Goal: Browse casually: Explore the website without a specific task or goal

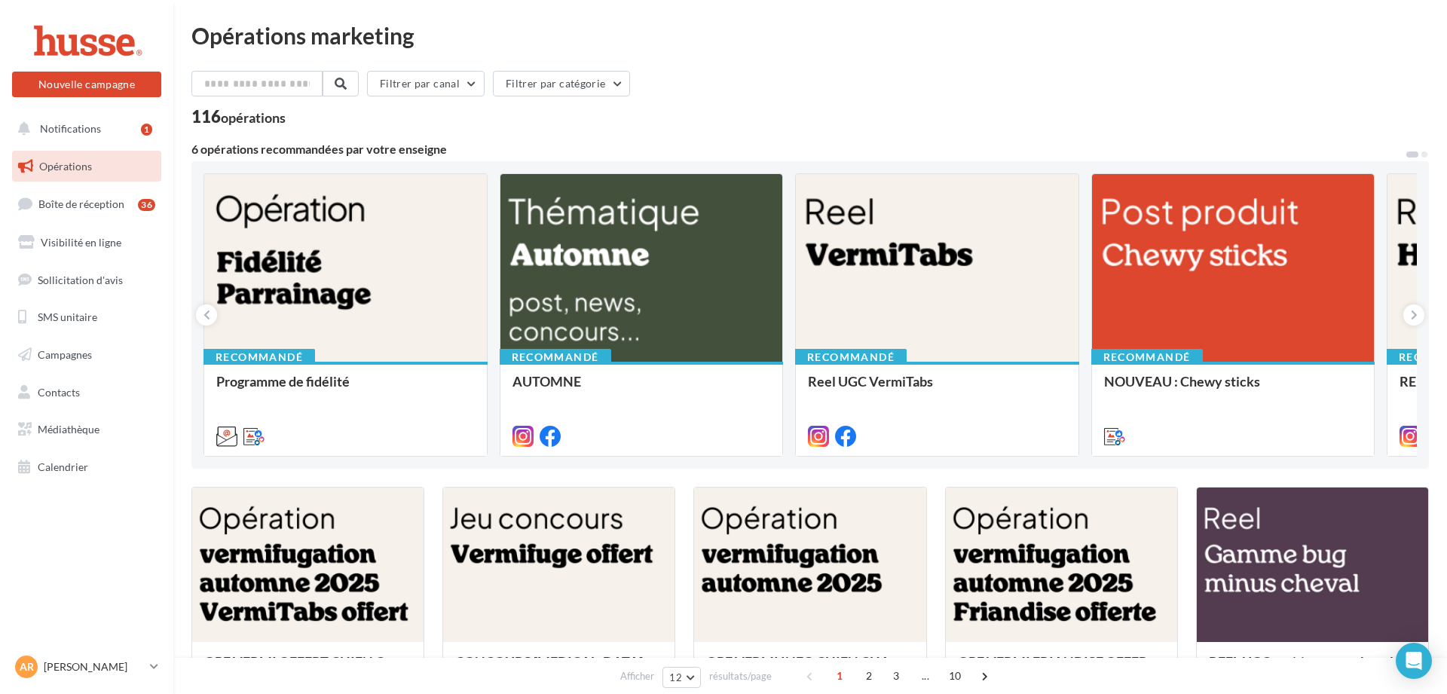
scroll to position [191, 0]
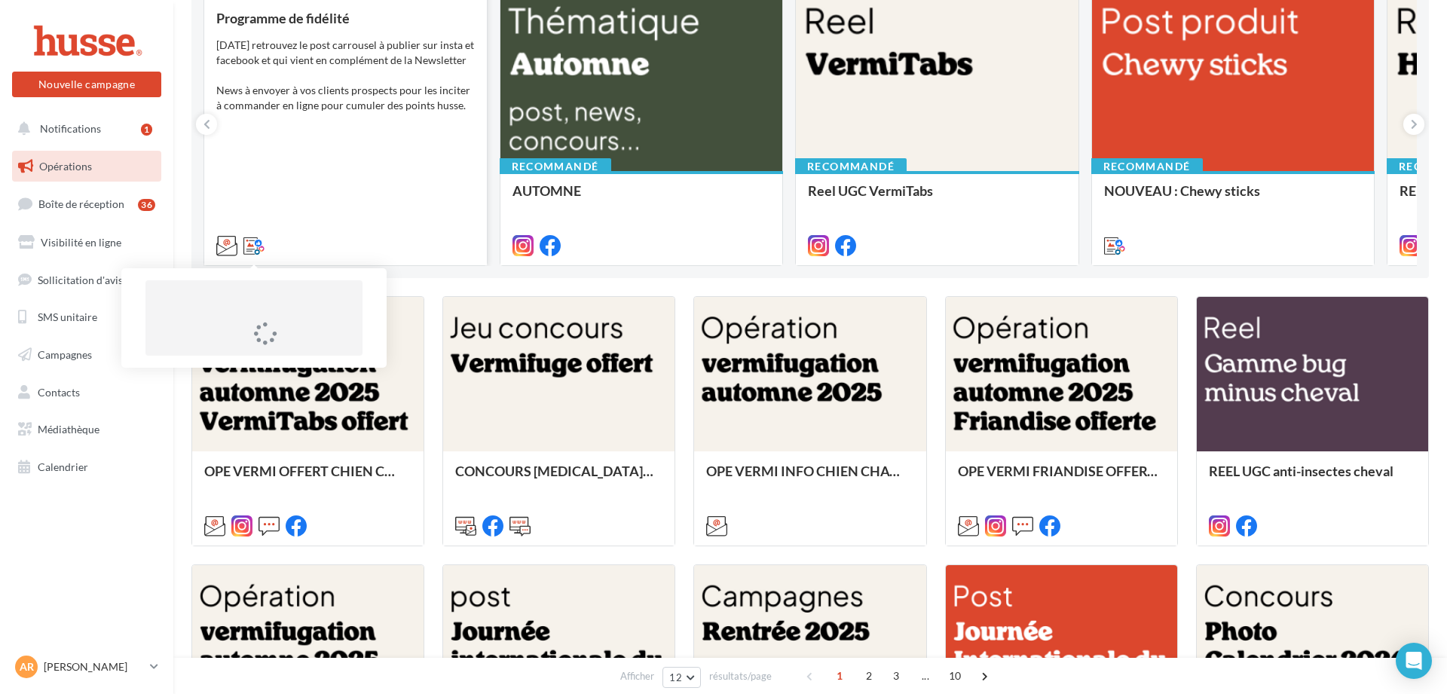
click at [253, 247] on icon at bounding box center [254, 245] width 21 height 21
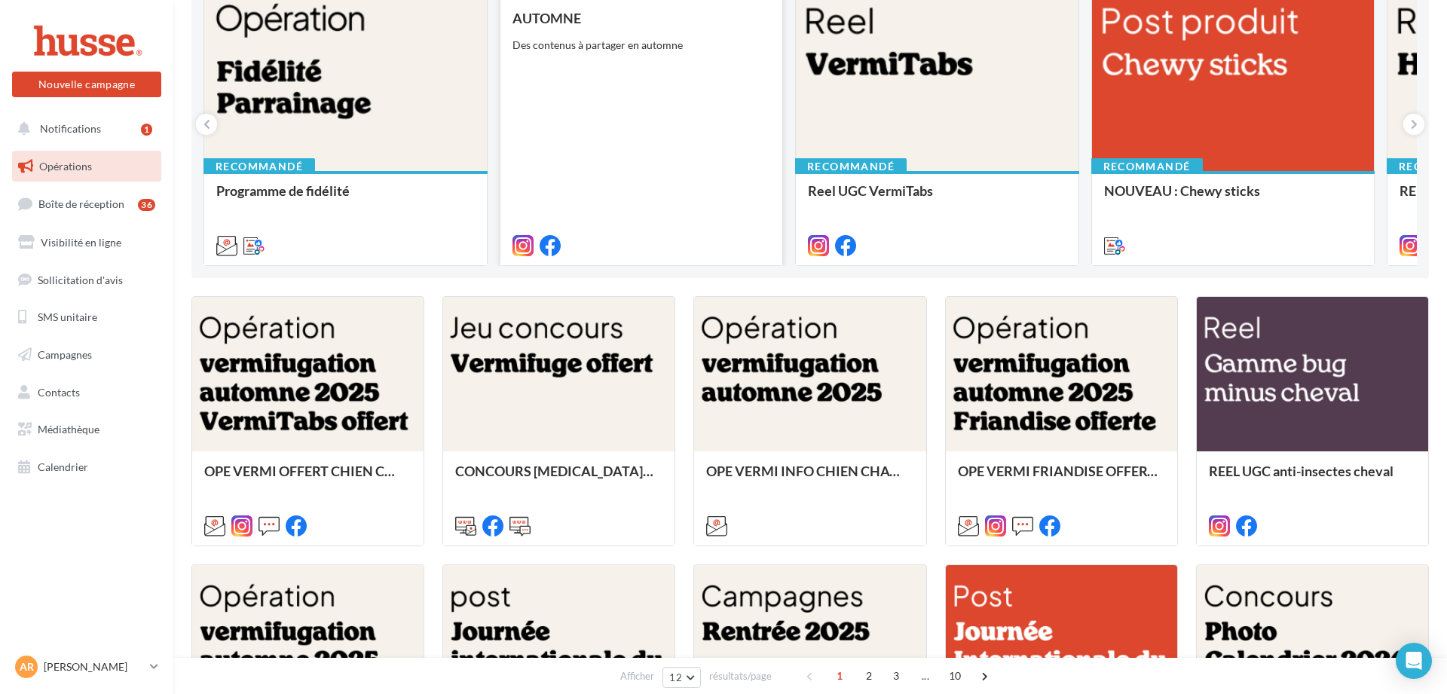
scroll to position [0, 0]
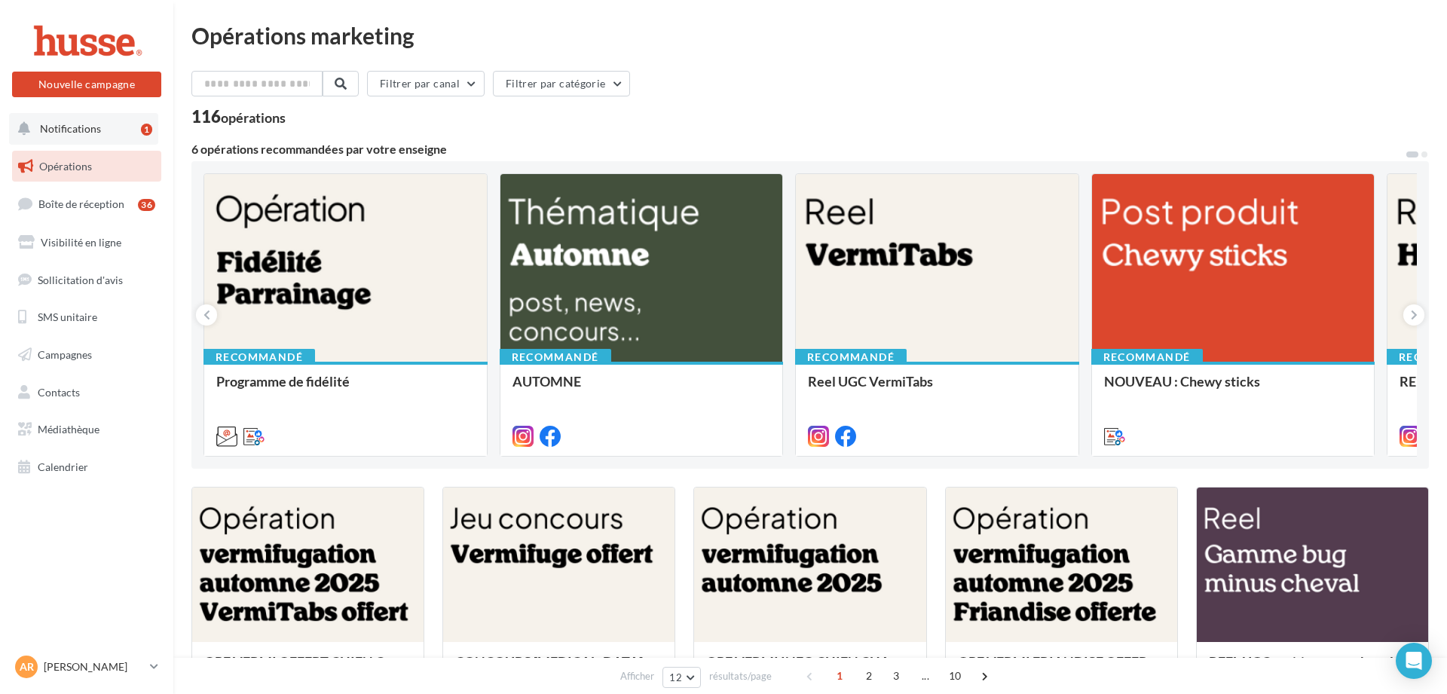
click at [86, 136] on button "Notifications 1" at bounding box center [83, 129] width 149 height 32
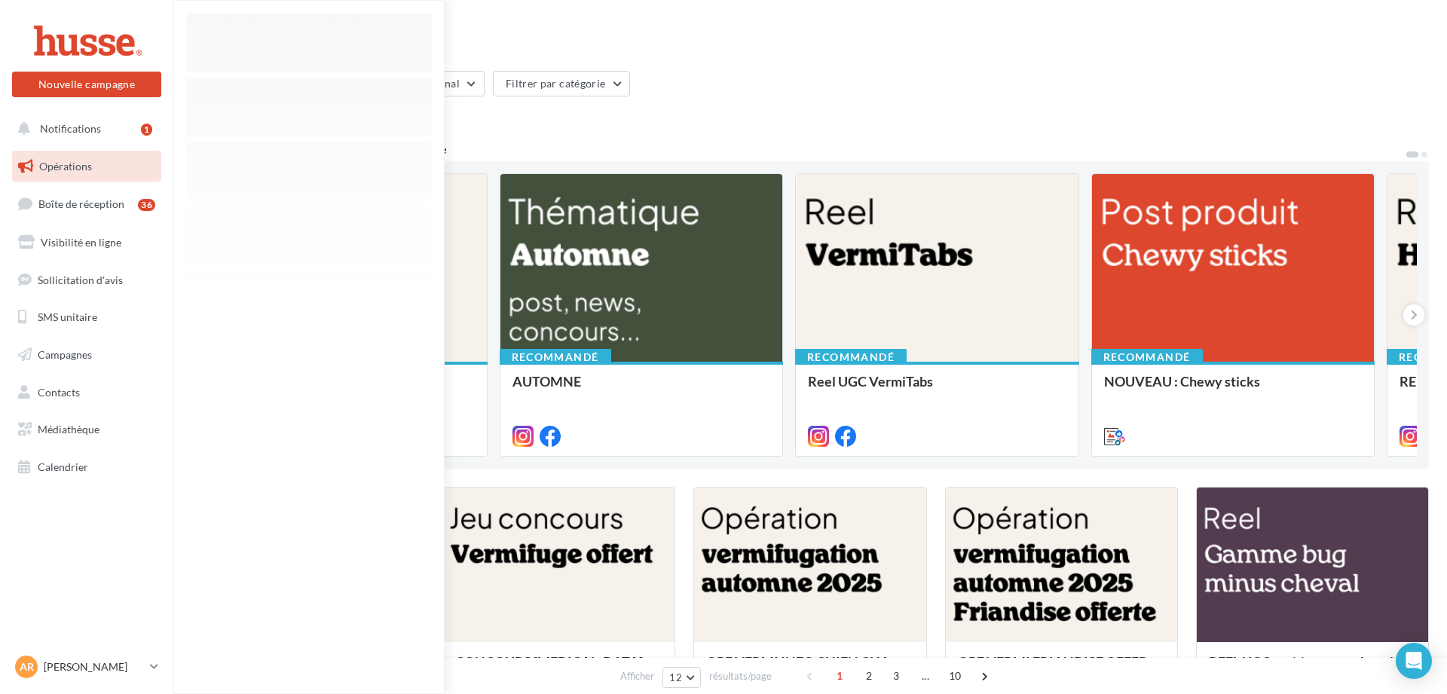
click at [79, 164] on span "Opérations" at bounding box center [65, 166] width 53 height 13
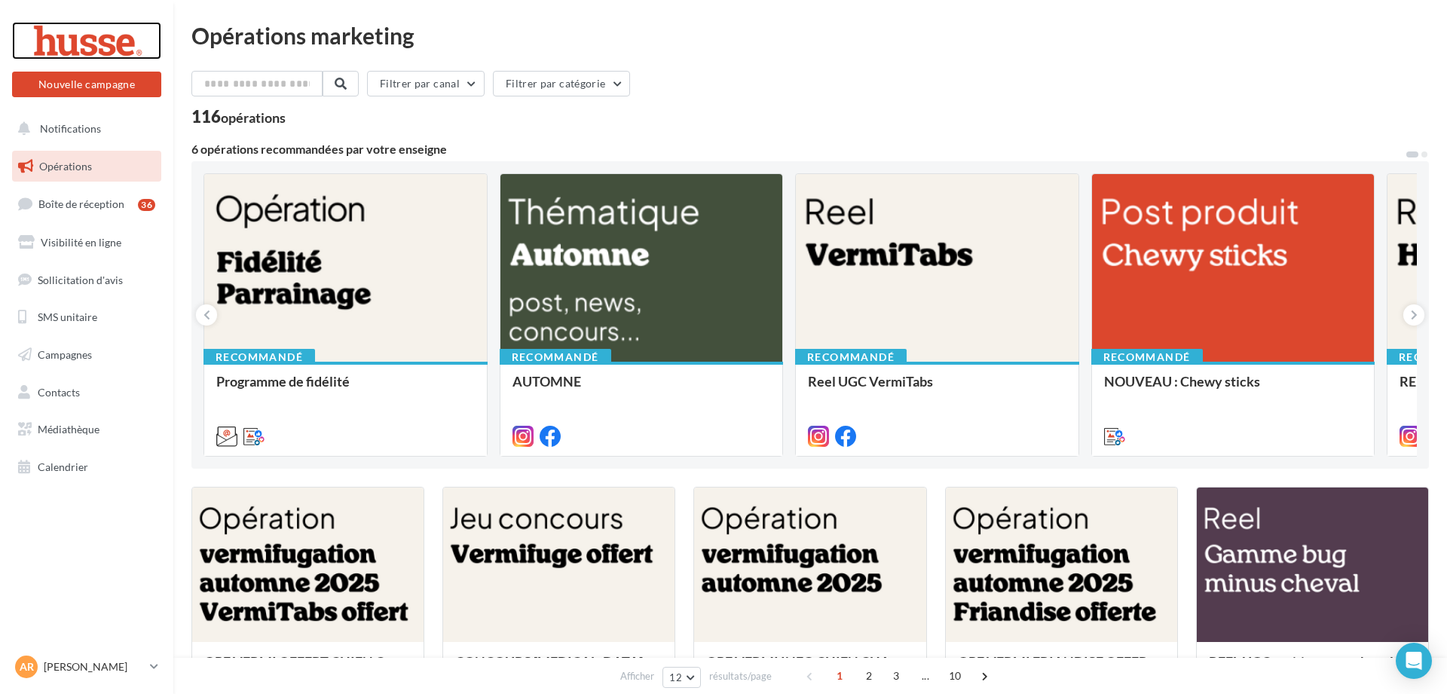
click at [106, 50] on div at bounding box center [86, 41] width 121 height 38
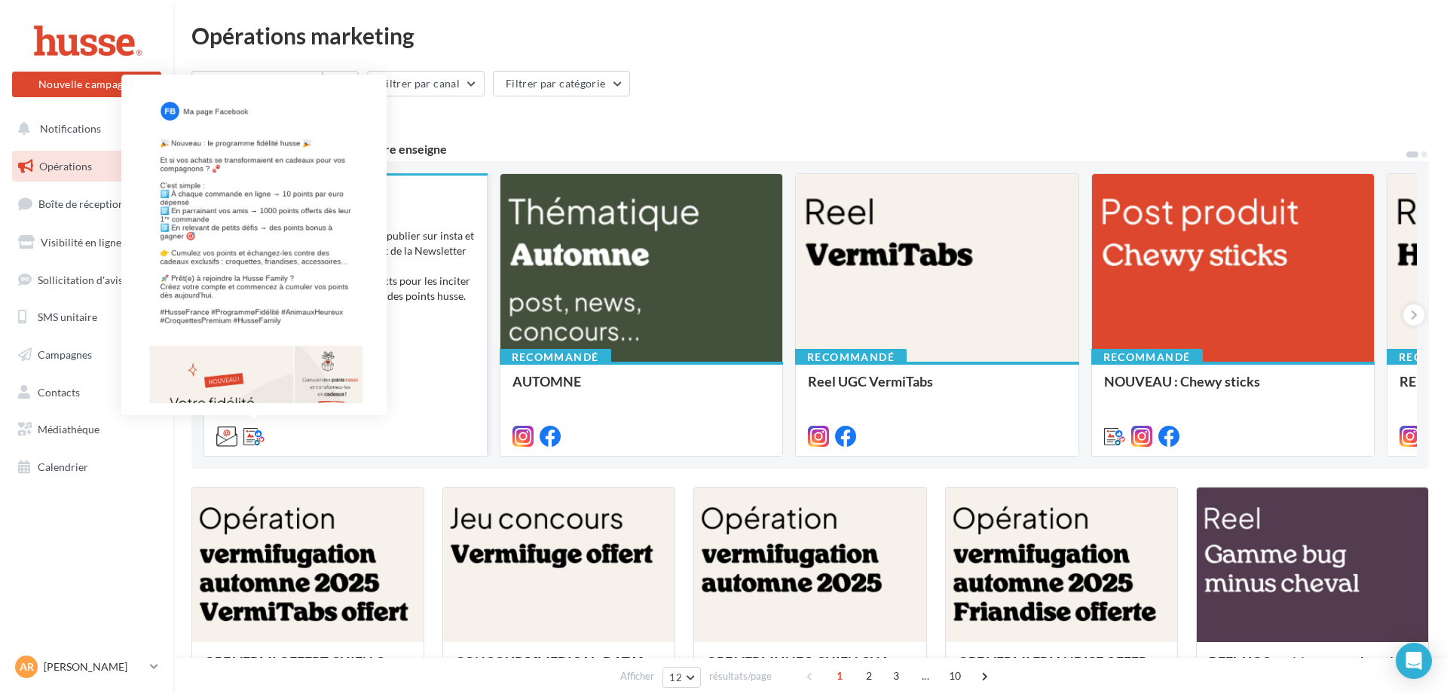
click at [254, 438] on icon at bounding box center [254, 436] width 21 height 21
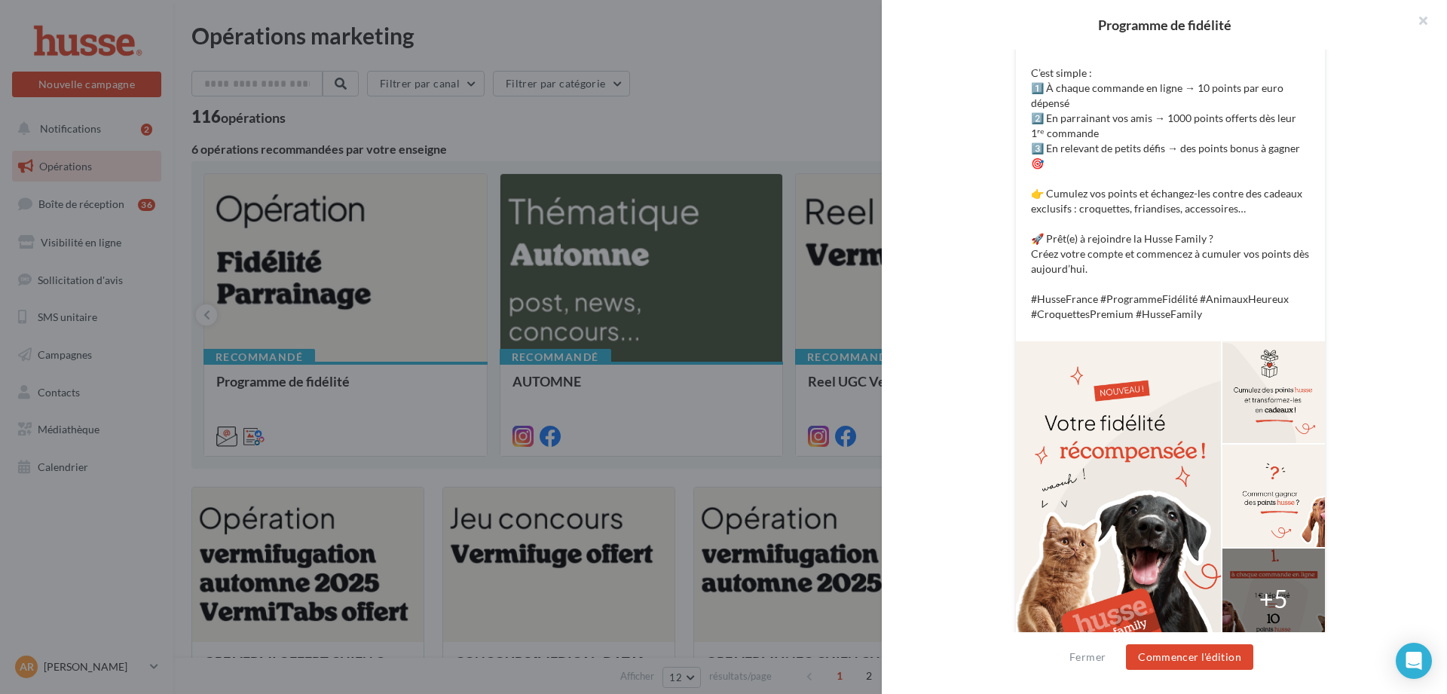
scroll to position [491, 0]
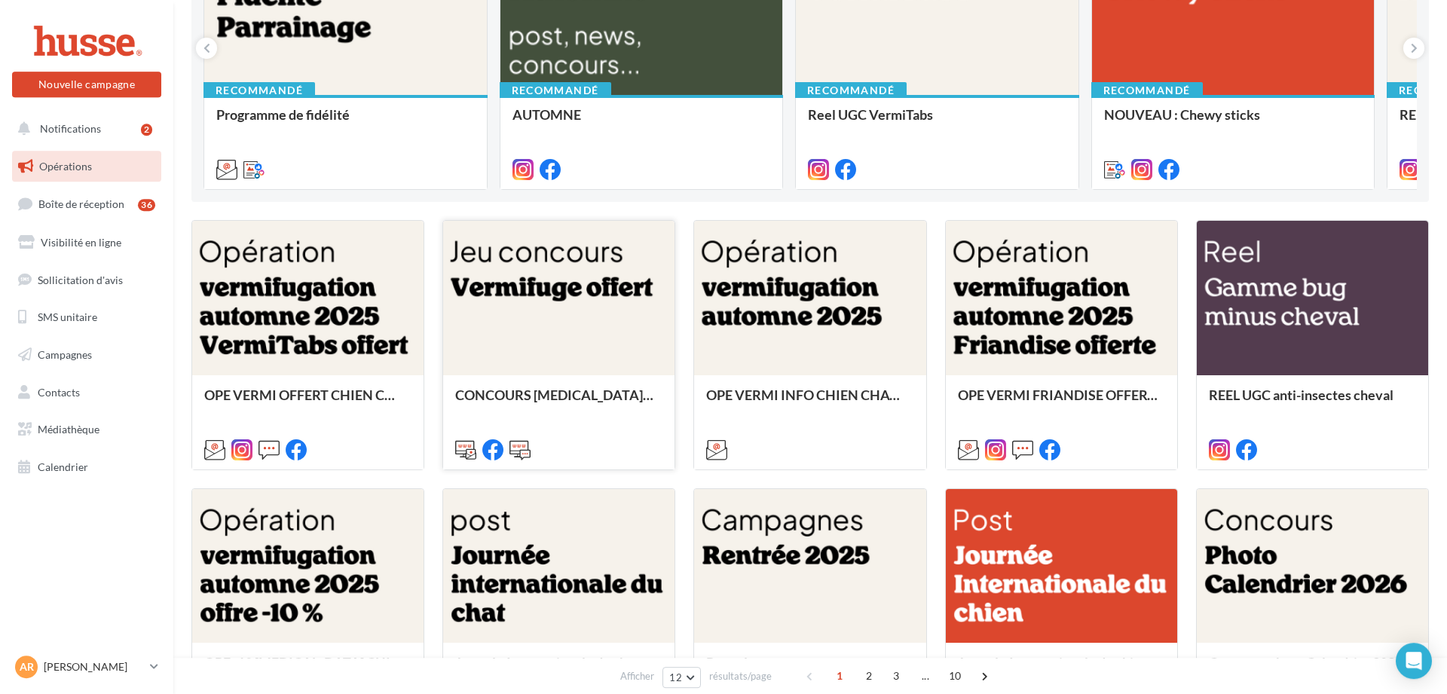
scroll to position [329, 0]
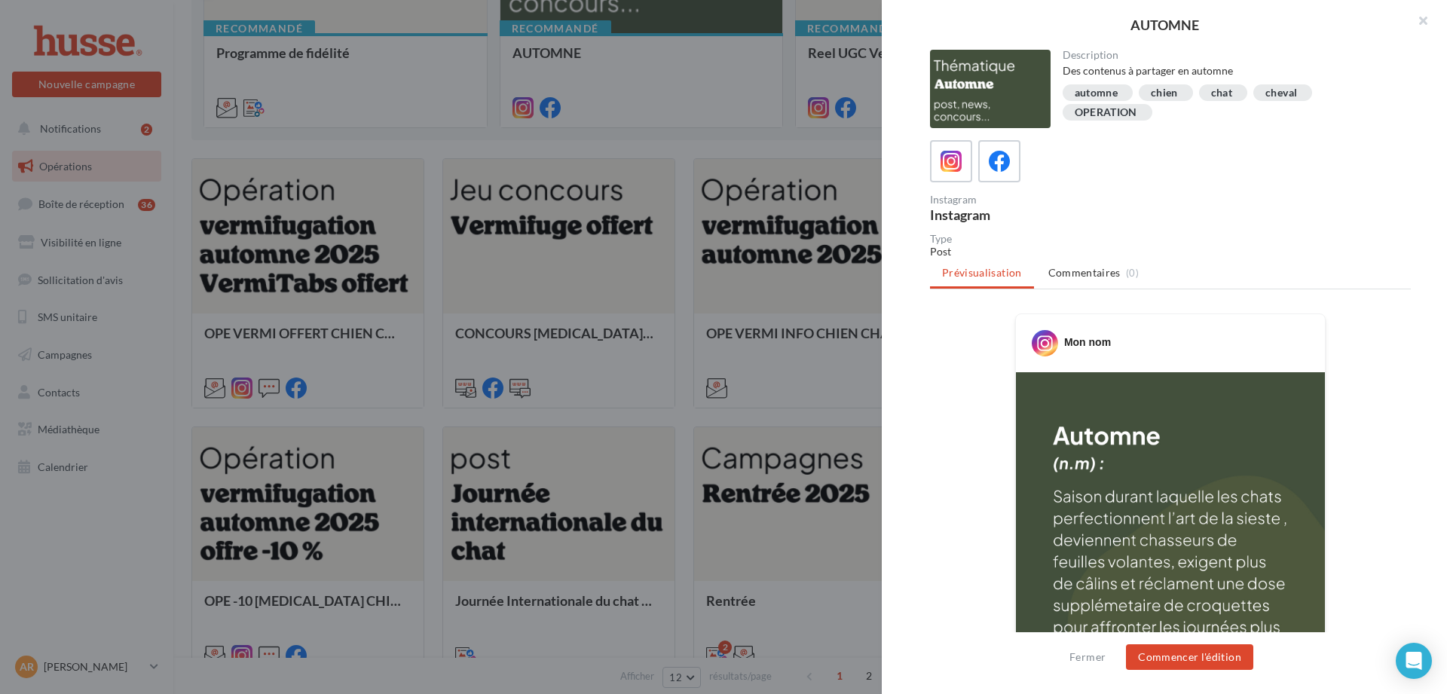
click at [974, 255] on div "Post" at bounding box center [1170, 251] width 481 height 15
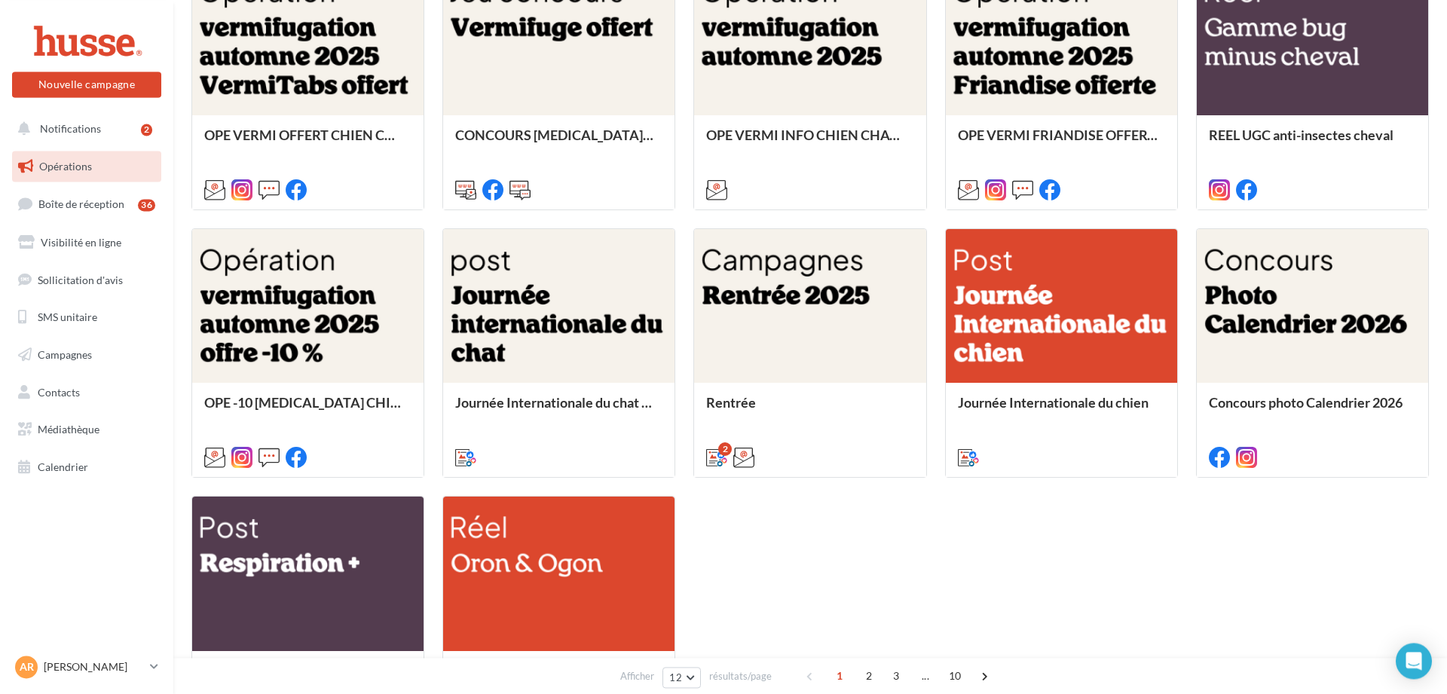
scroll to position [704, 0]
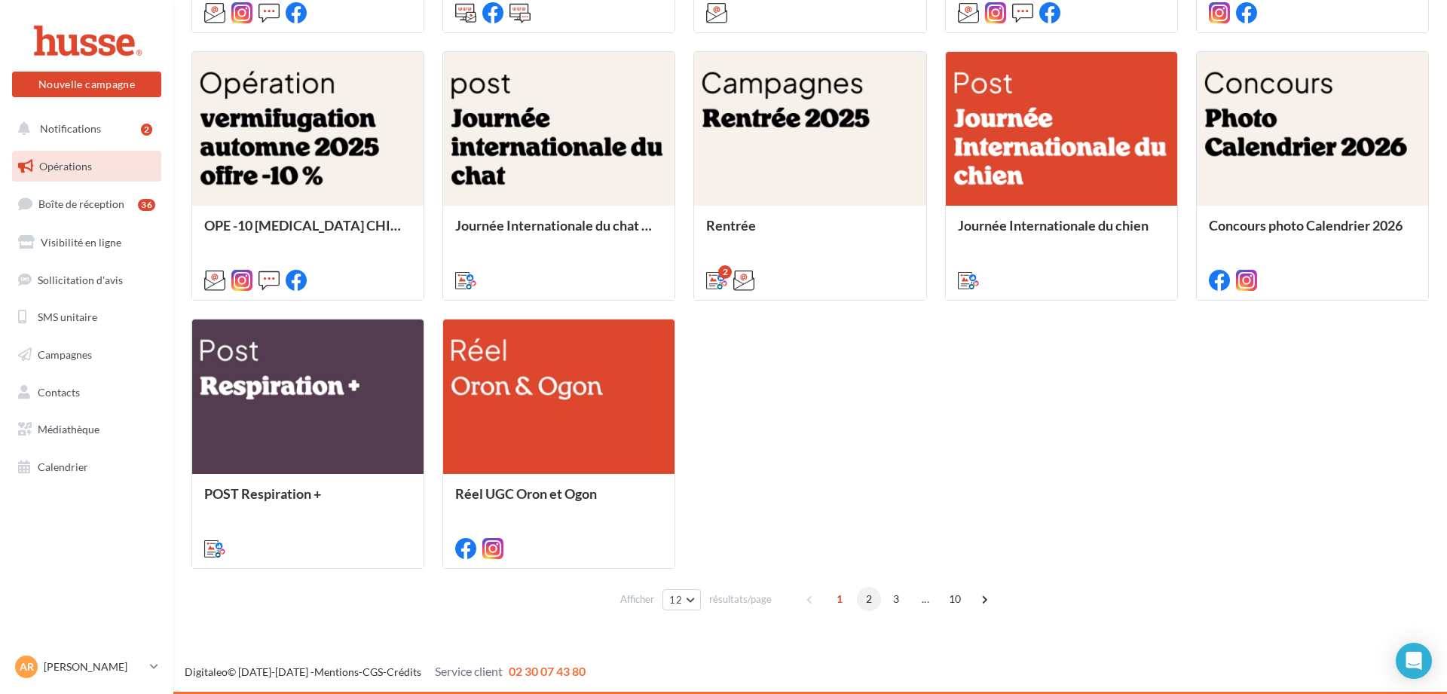
click at [862, 598] on span "2" at bounding box center [869, 599] width 24 height 24
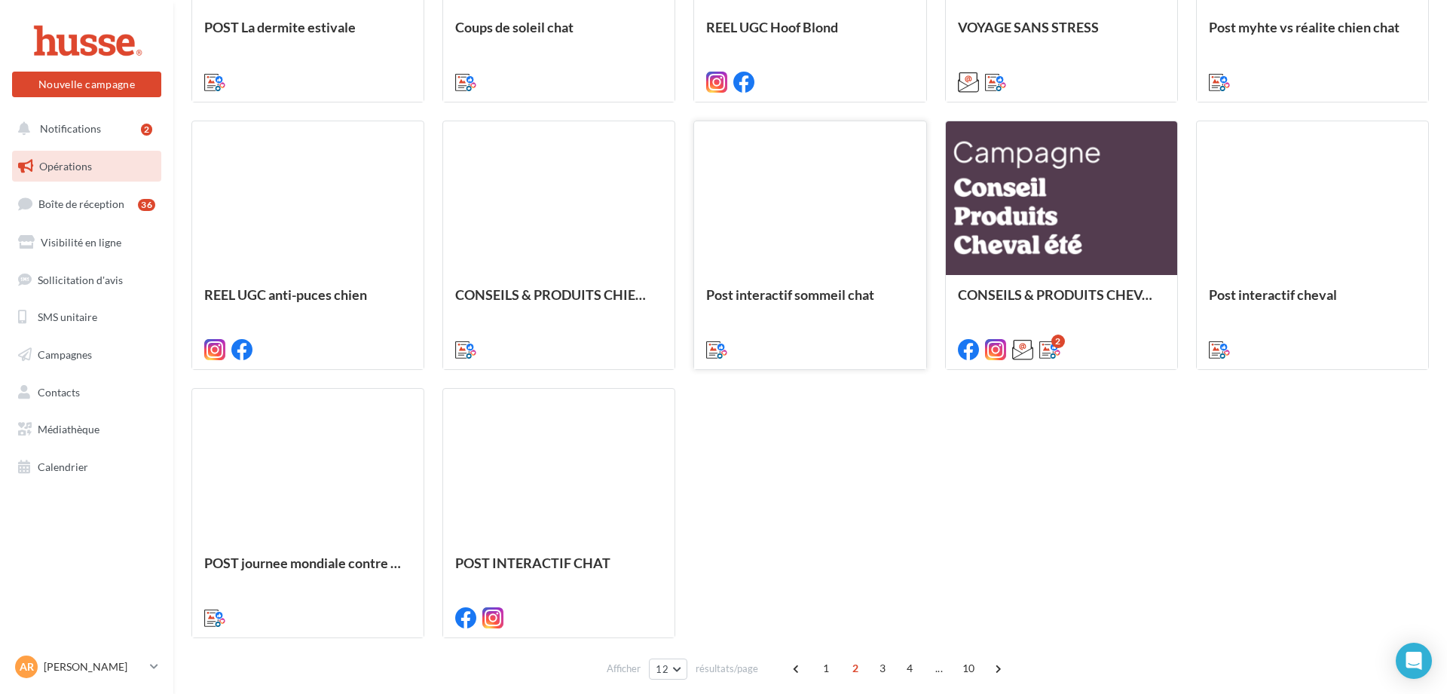
scroll to position [636, 0]
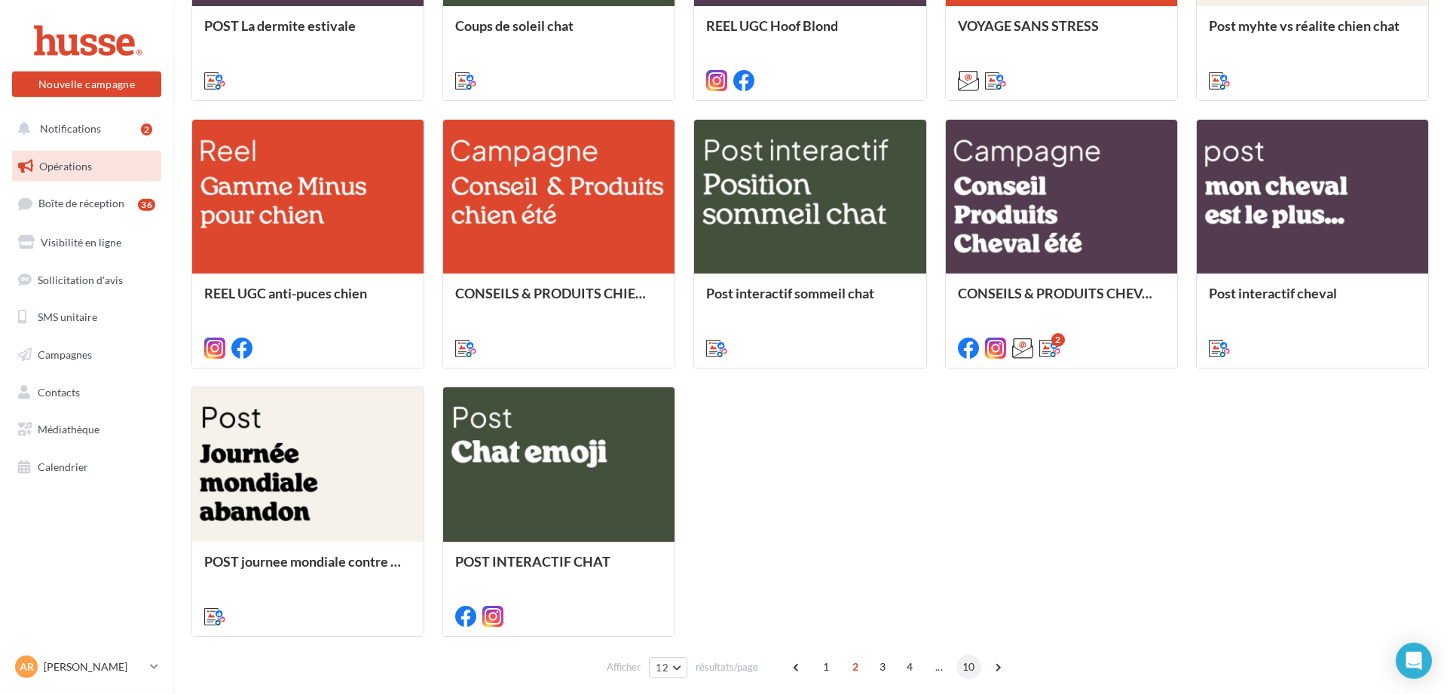
click at [965, 663] on span "10" at bounding box center [969, 667] width 25 height 24
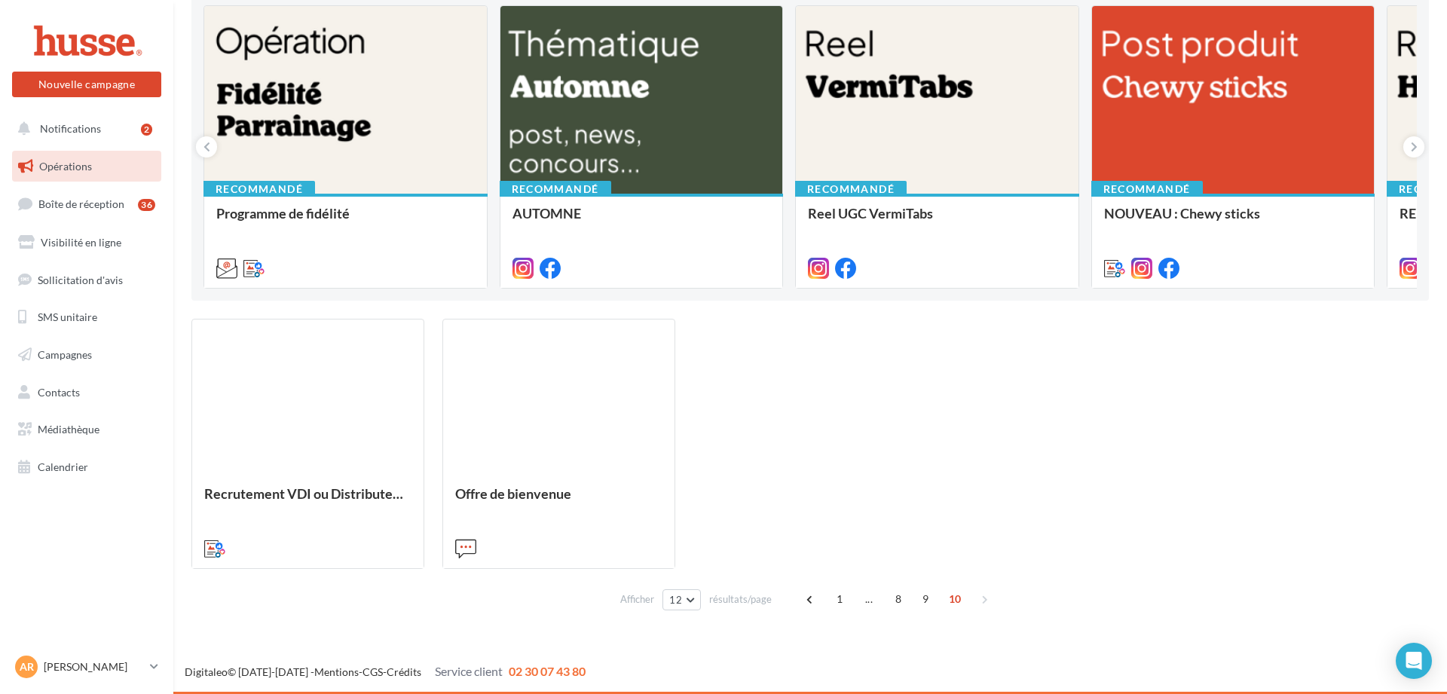
scroll to position [164, 0]
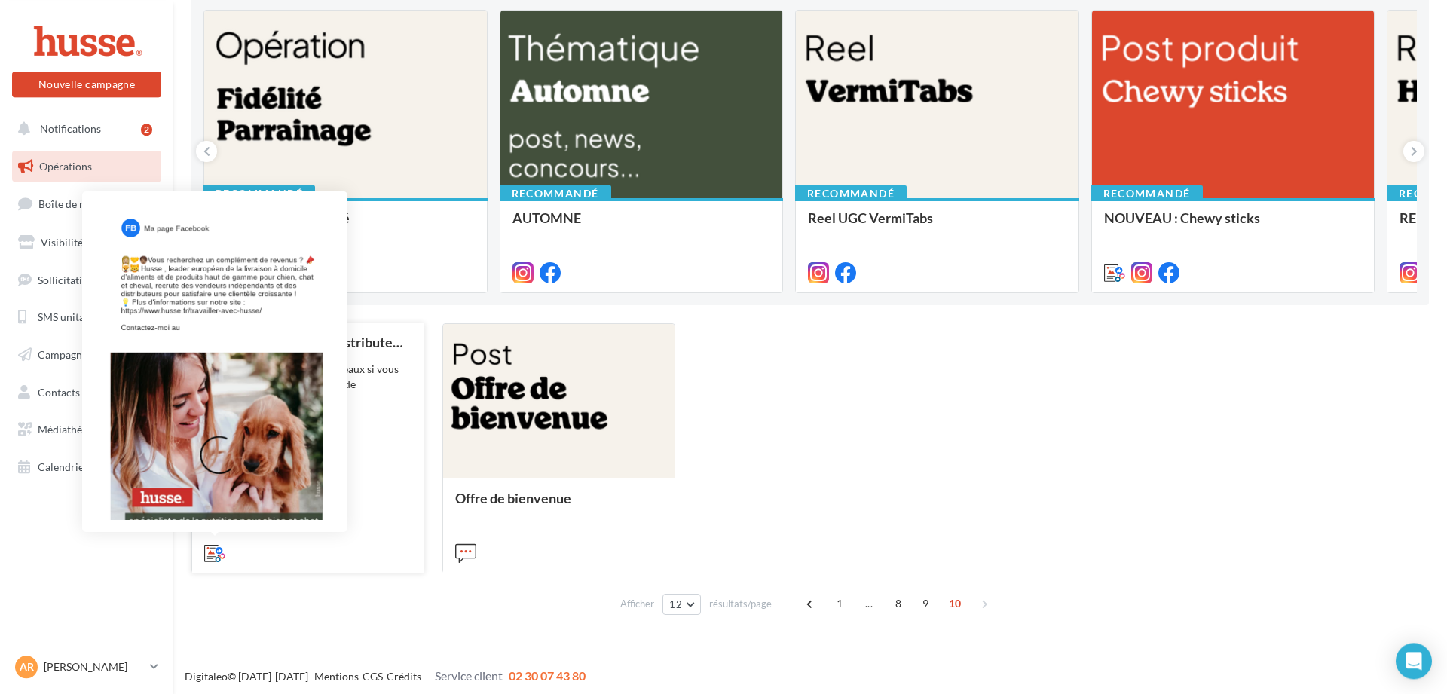
click at [205, 554] on icon at bounding box center [214, 553] width 21 height 21
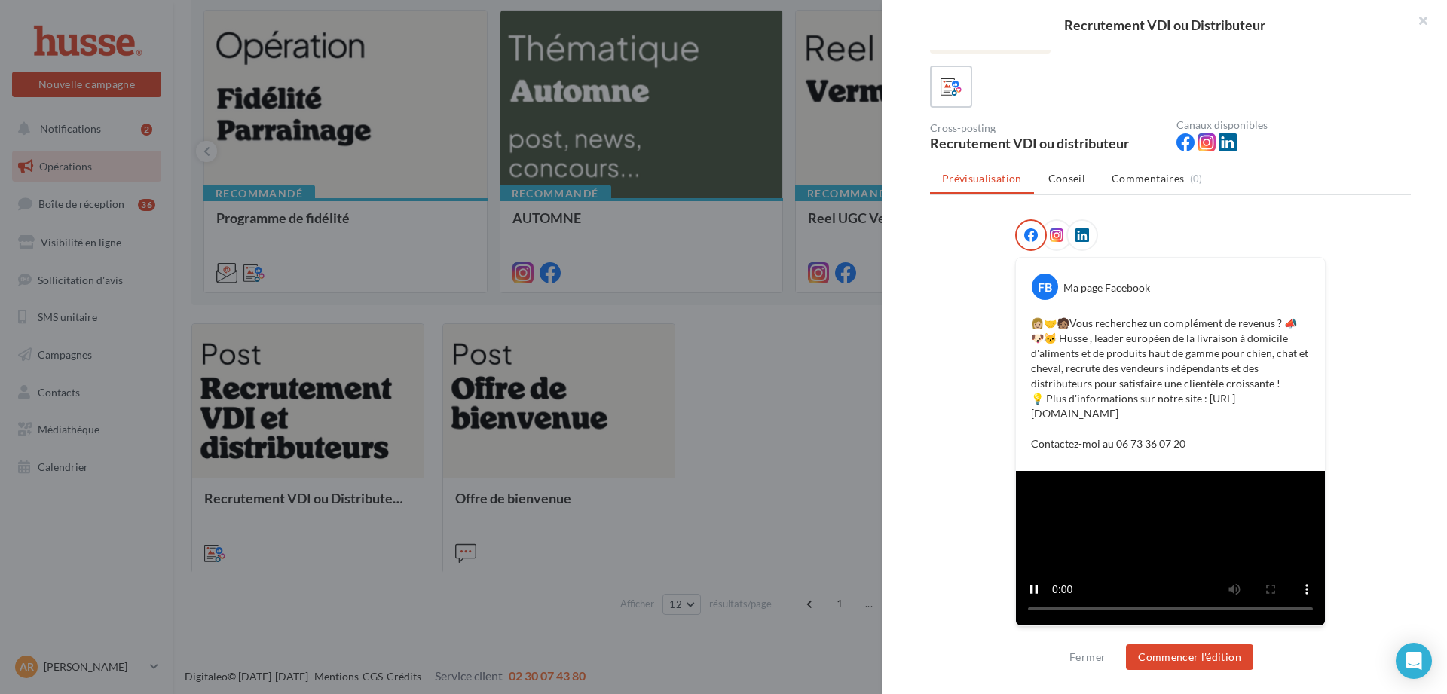
scroll to position [226, 0]
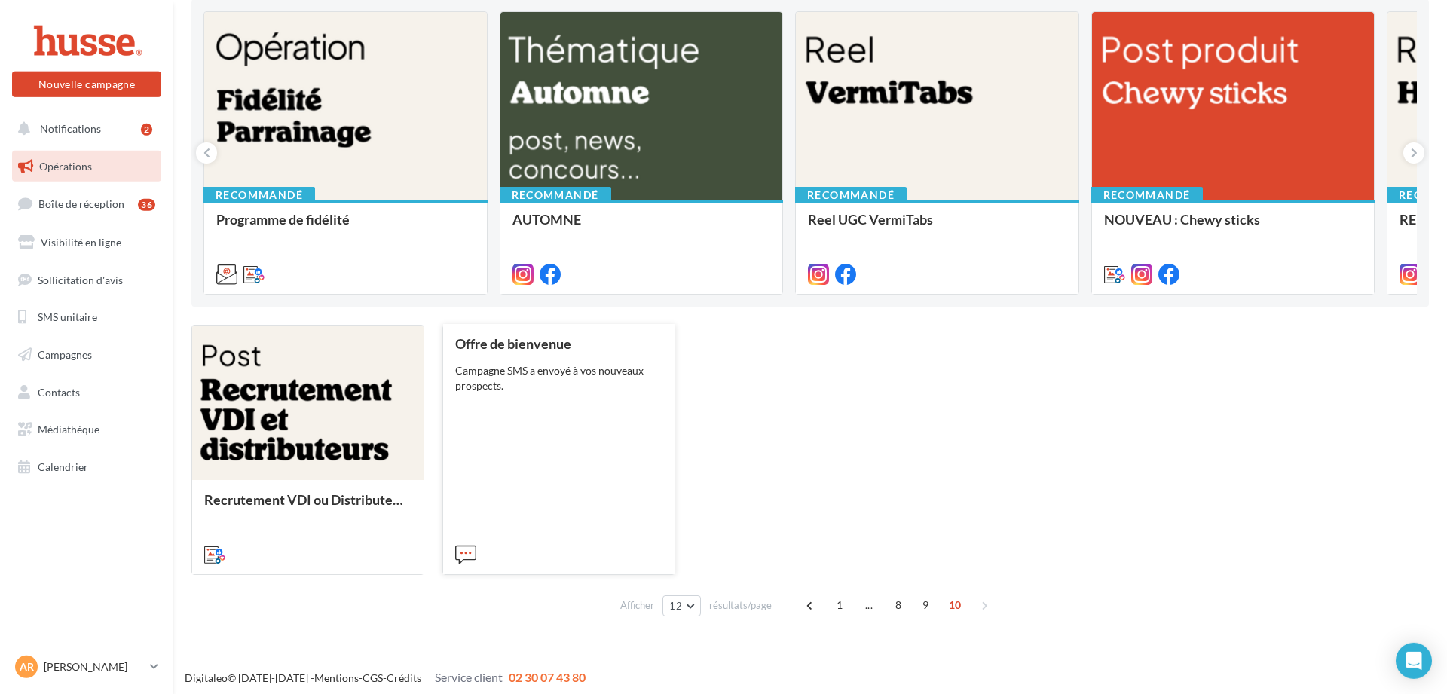
scroll to position [168, 0]
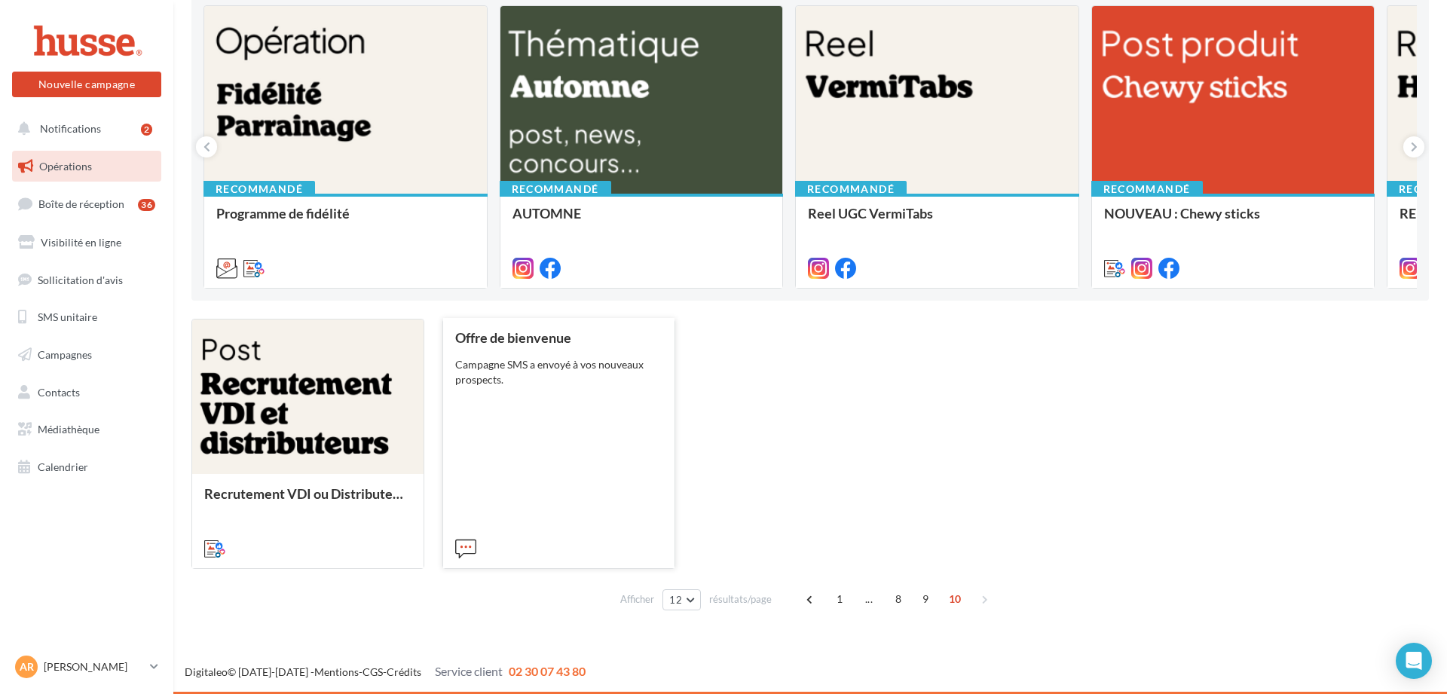
click at [535, 443] on div "Offre de bienvenue Campagne SMS a envoyé à vos nouveaux prospects." at bounding box center [558, 442] width 207 height 224
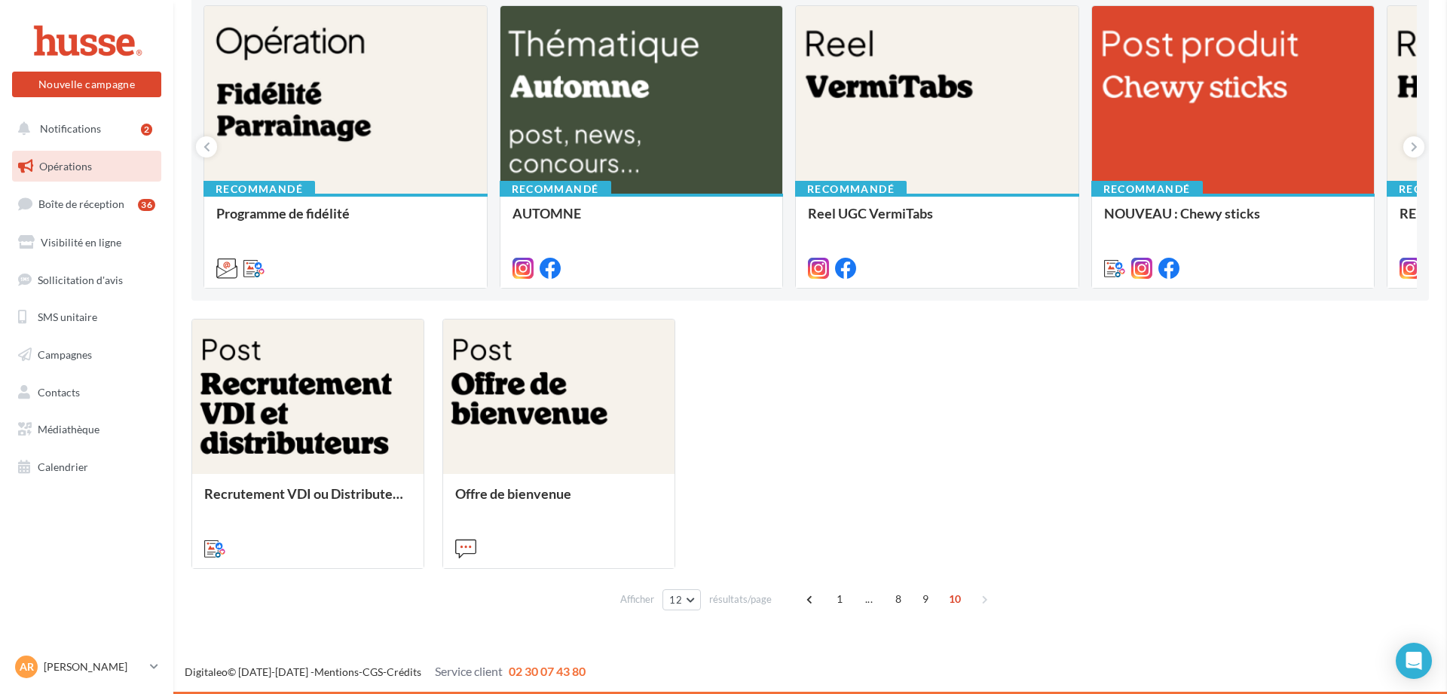
click at [841, 608] on span "1" at bounding box center [840, 599] width 24 height 24
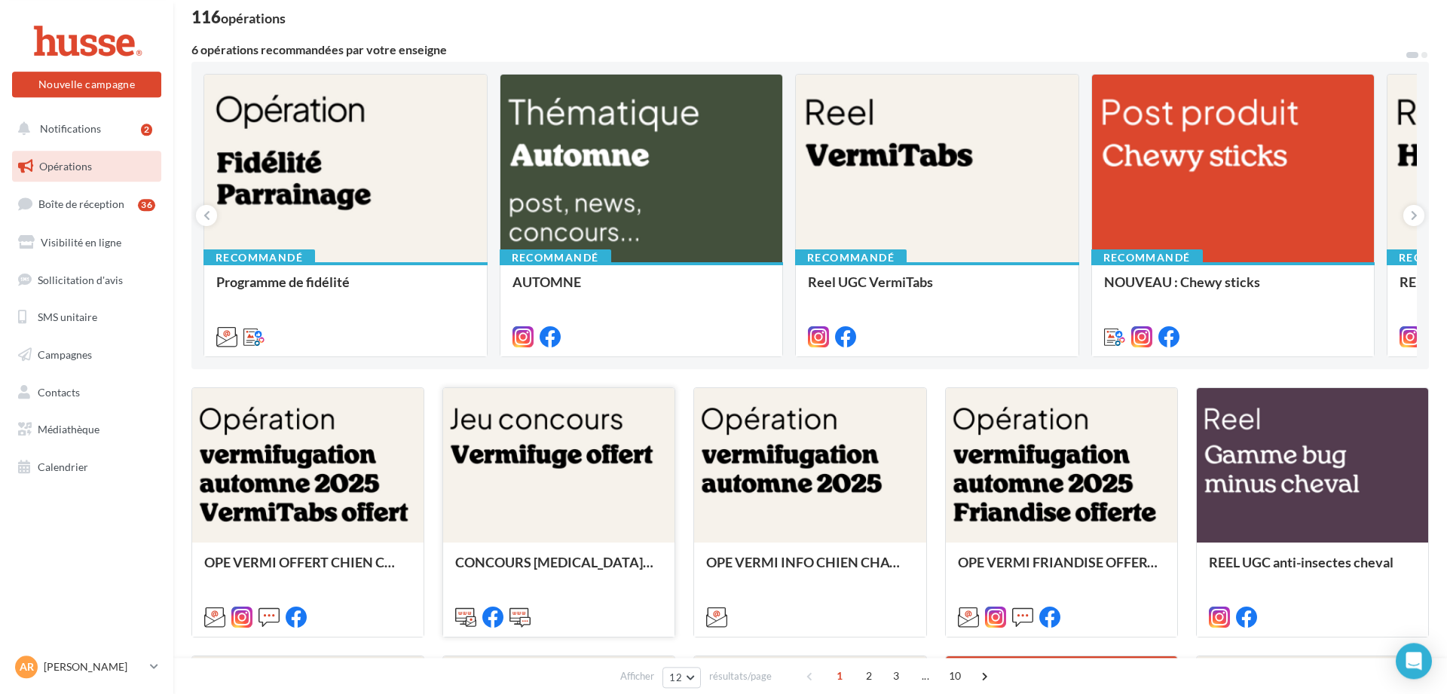
scroll to position [96, 0]
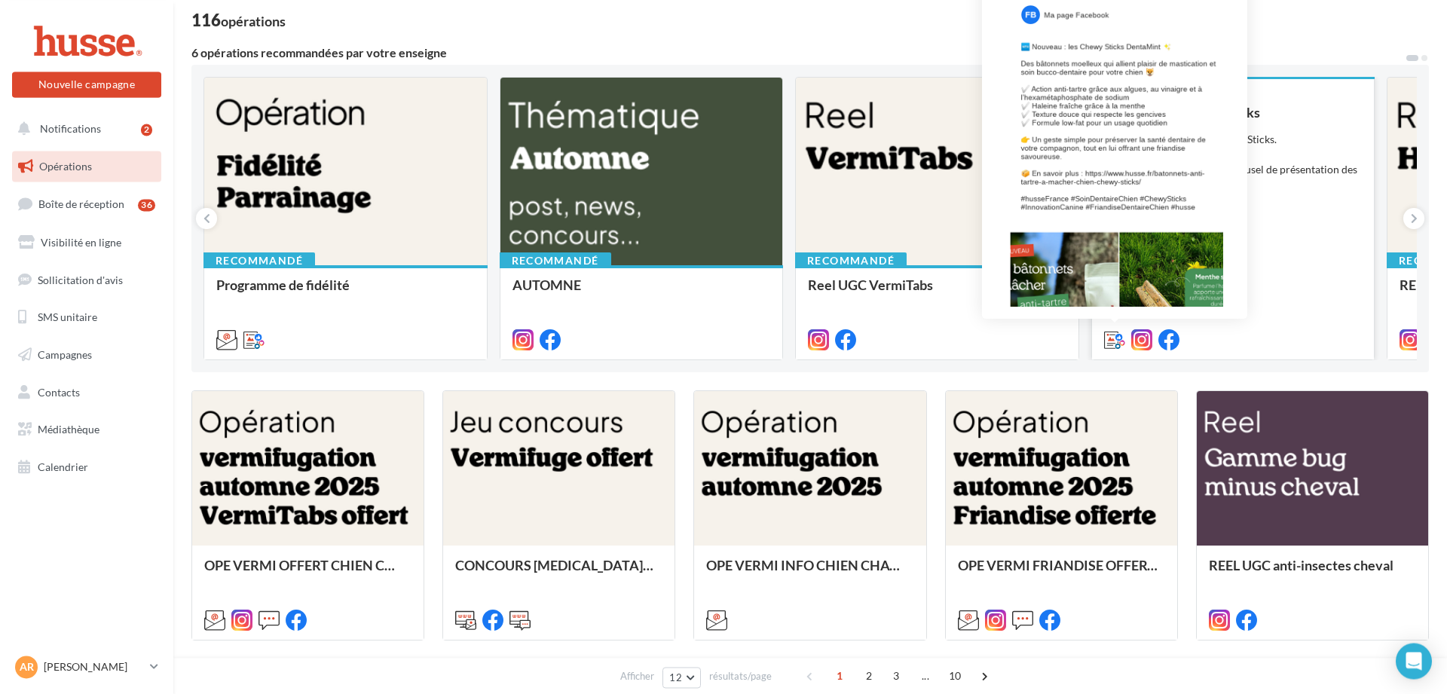
click at [1115, 341] on icon at bounding box center [1114, 339] width 21 height 21
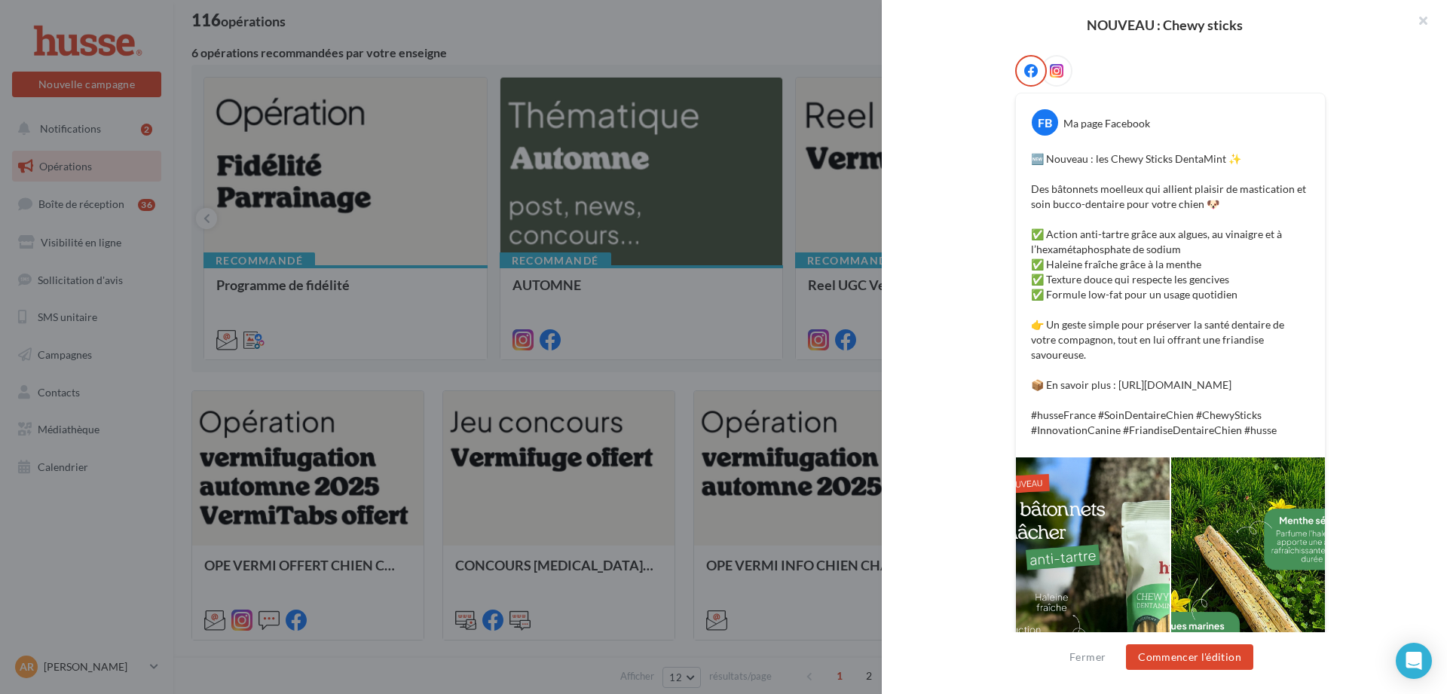
scroll to position [420, 0]
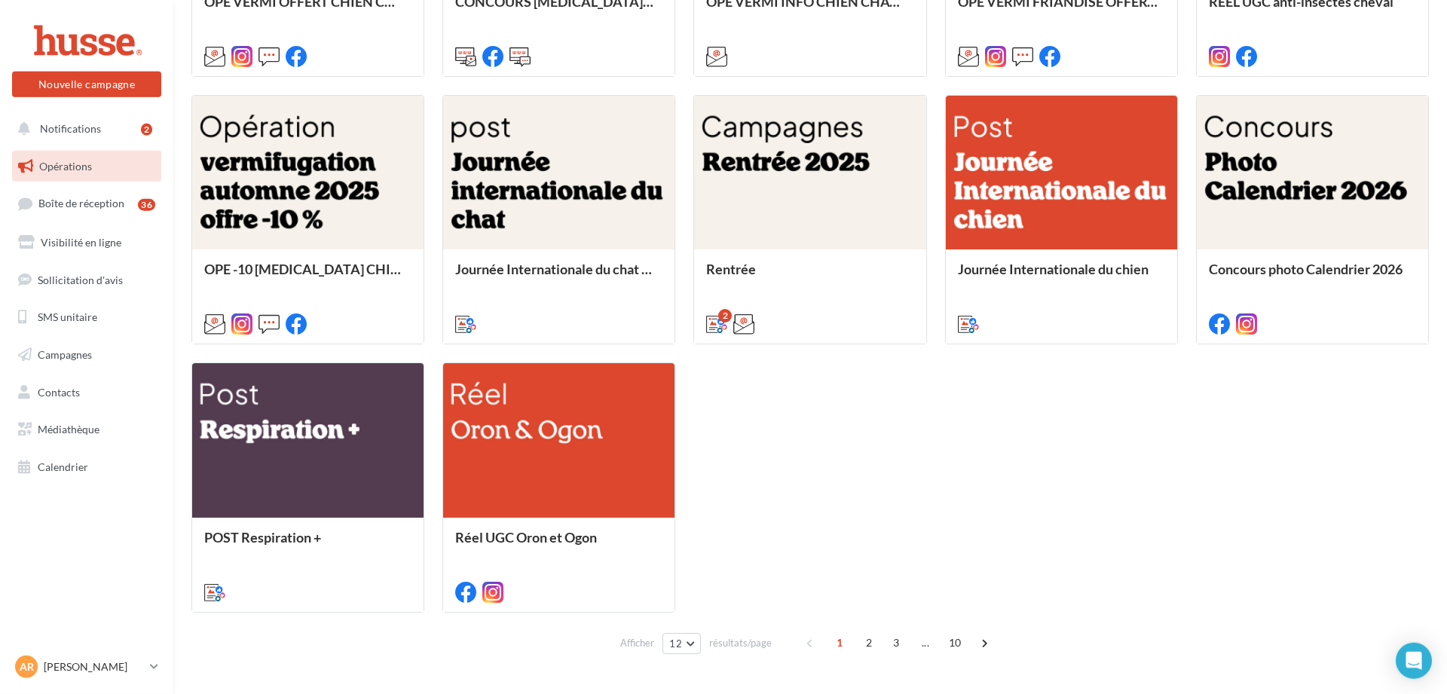
scroll to position [661, 0]
click at [951, 637] on span "10" at bounding box center [955, 642] width 25 height 24
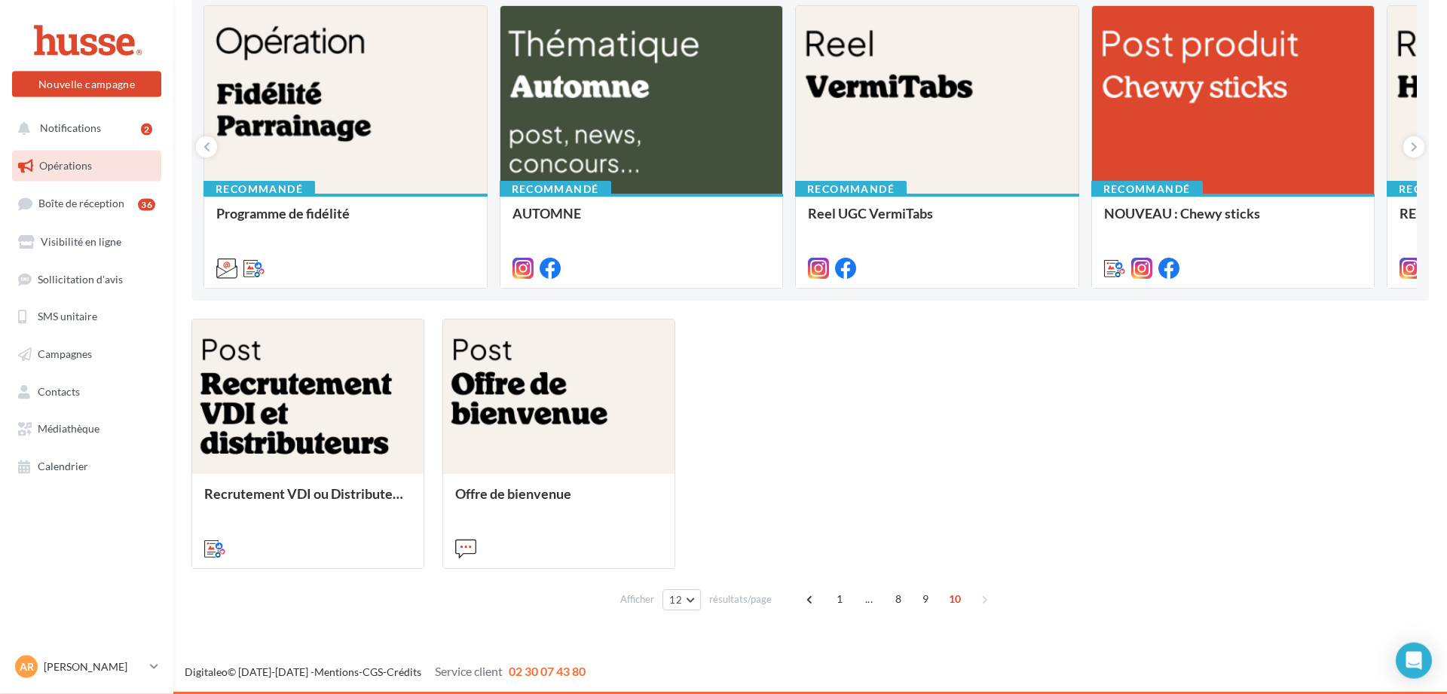
scroll to position [165, 0]
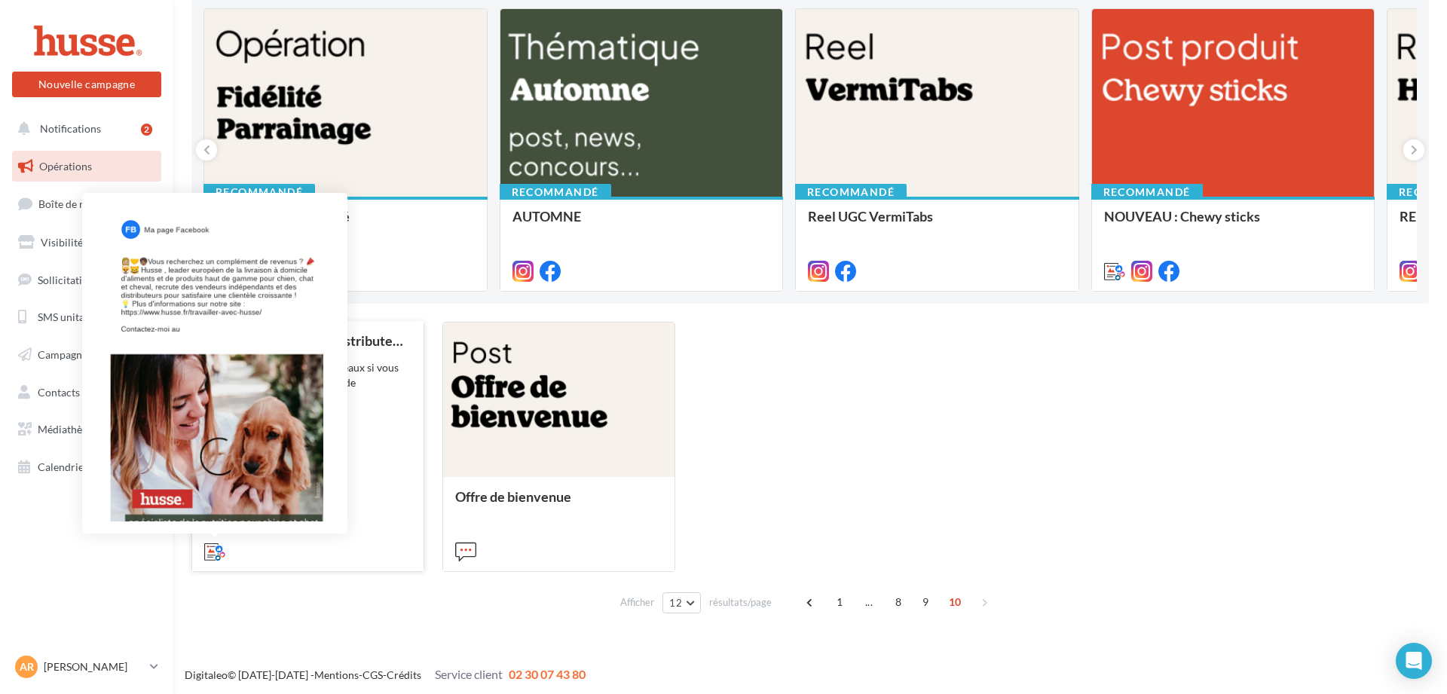
click at [211, 547] on icon at bounding box center [214, 551] width 21 height 21
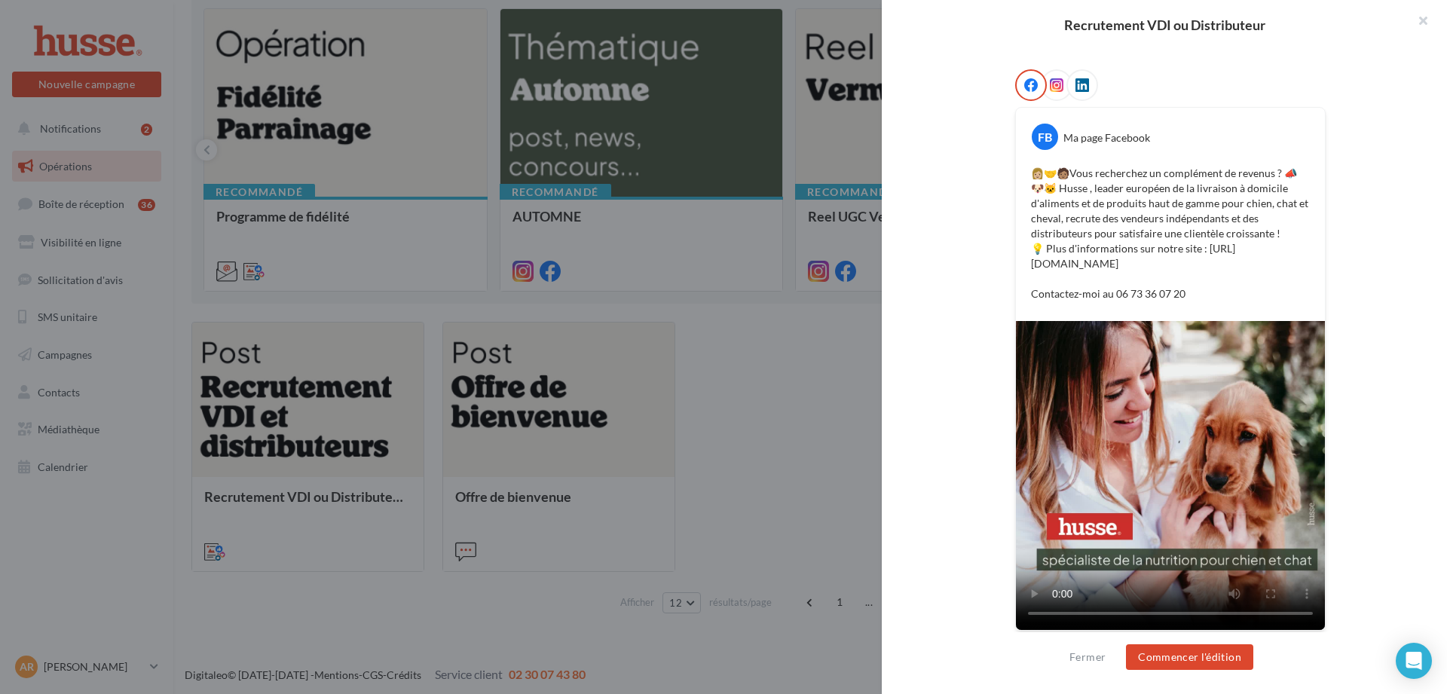
scroll to position [228, 0]
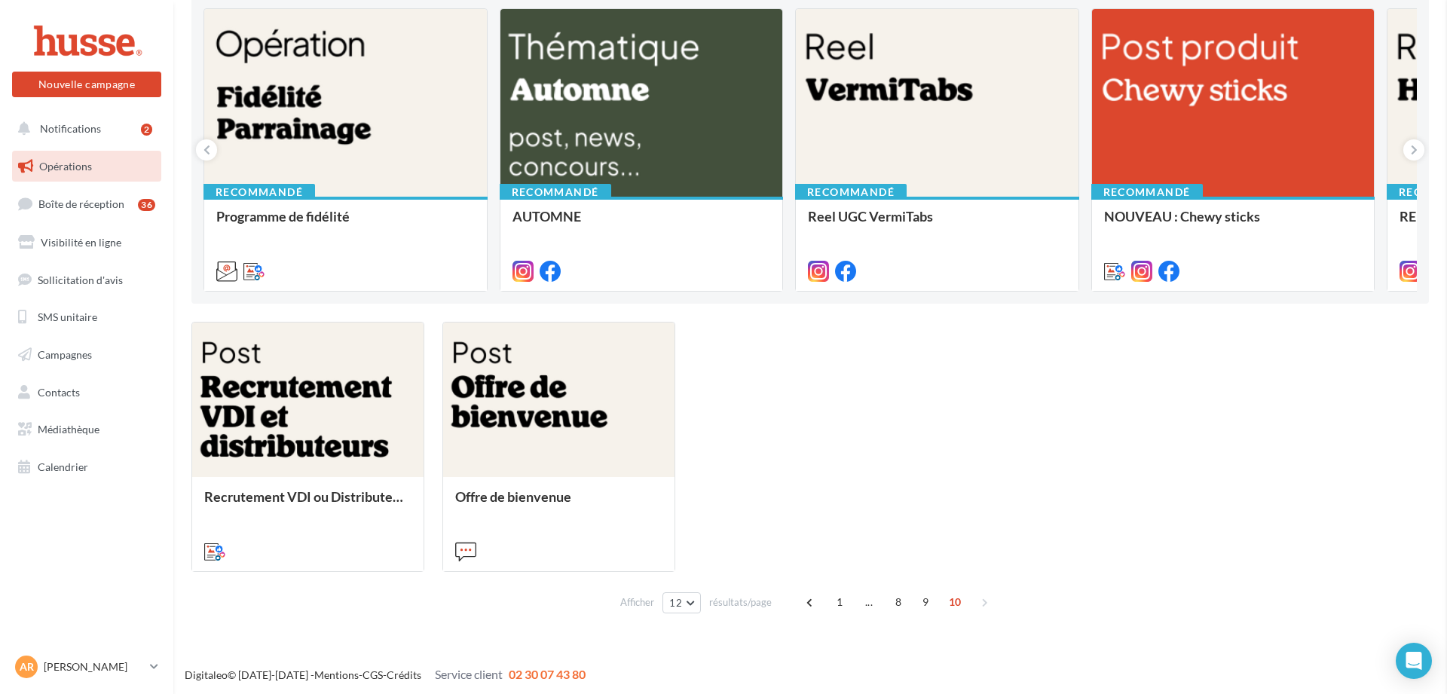
click at [924, 600] on span "9" at bounding box center [926, 602] width 24 height 24
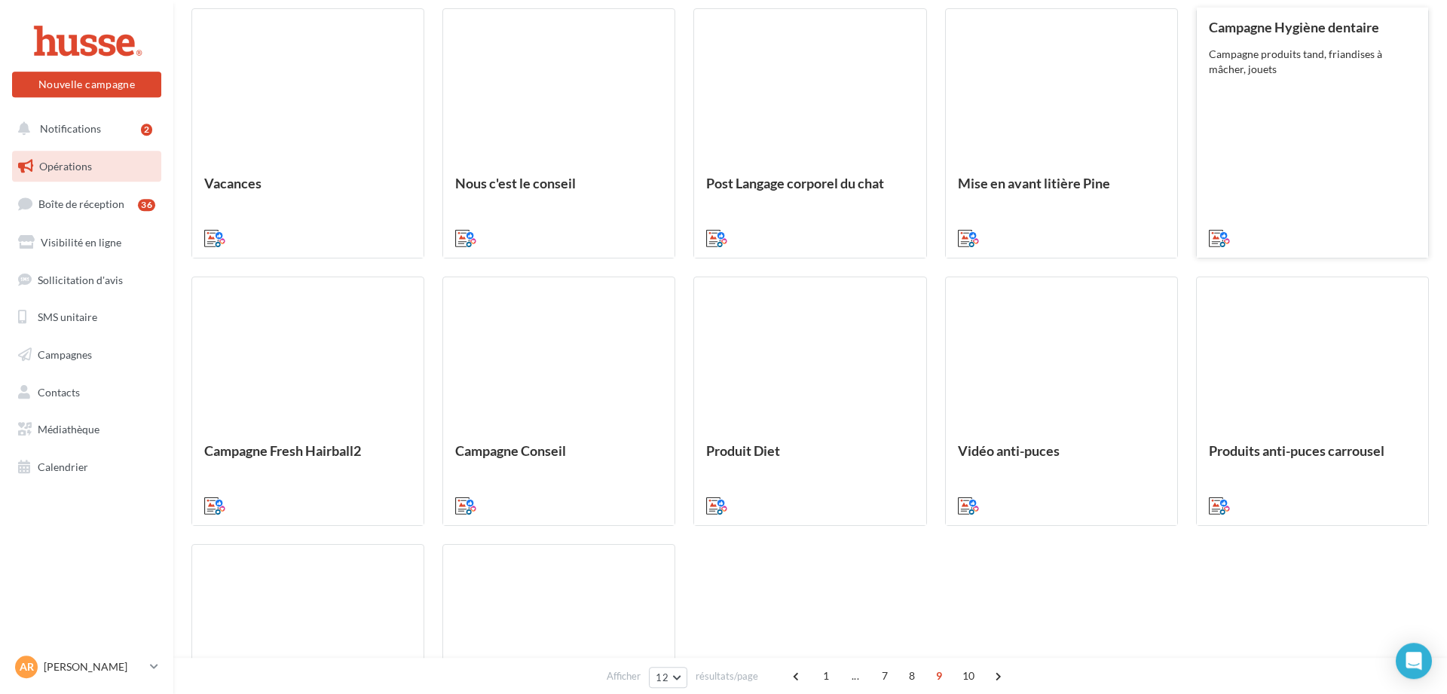
scroll to position [480, 0]
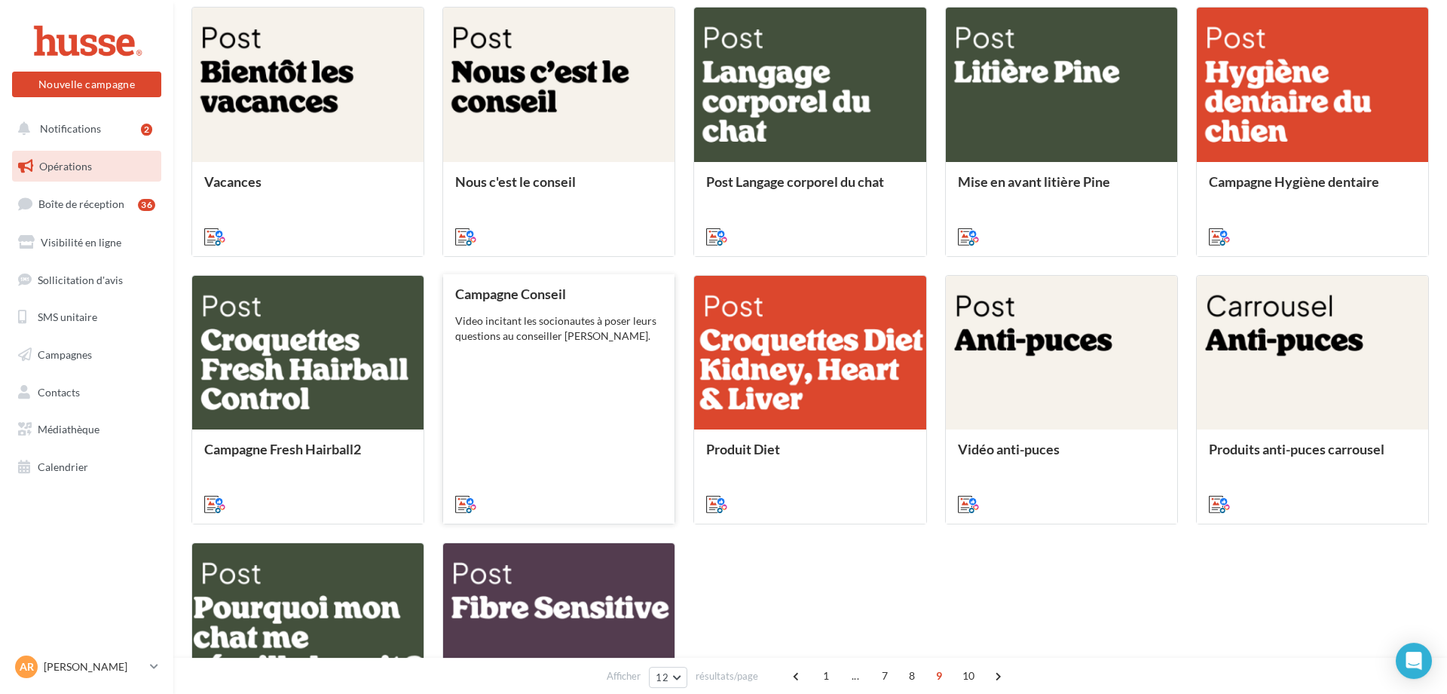
click at [531, 380] on div "Campagne Conseil Video incitant les socionautes à poser leurs questions au cons…" at bounding box center [558, 398] width 207 height 224
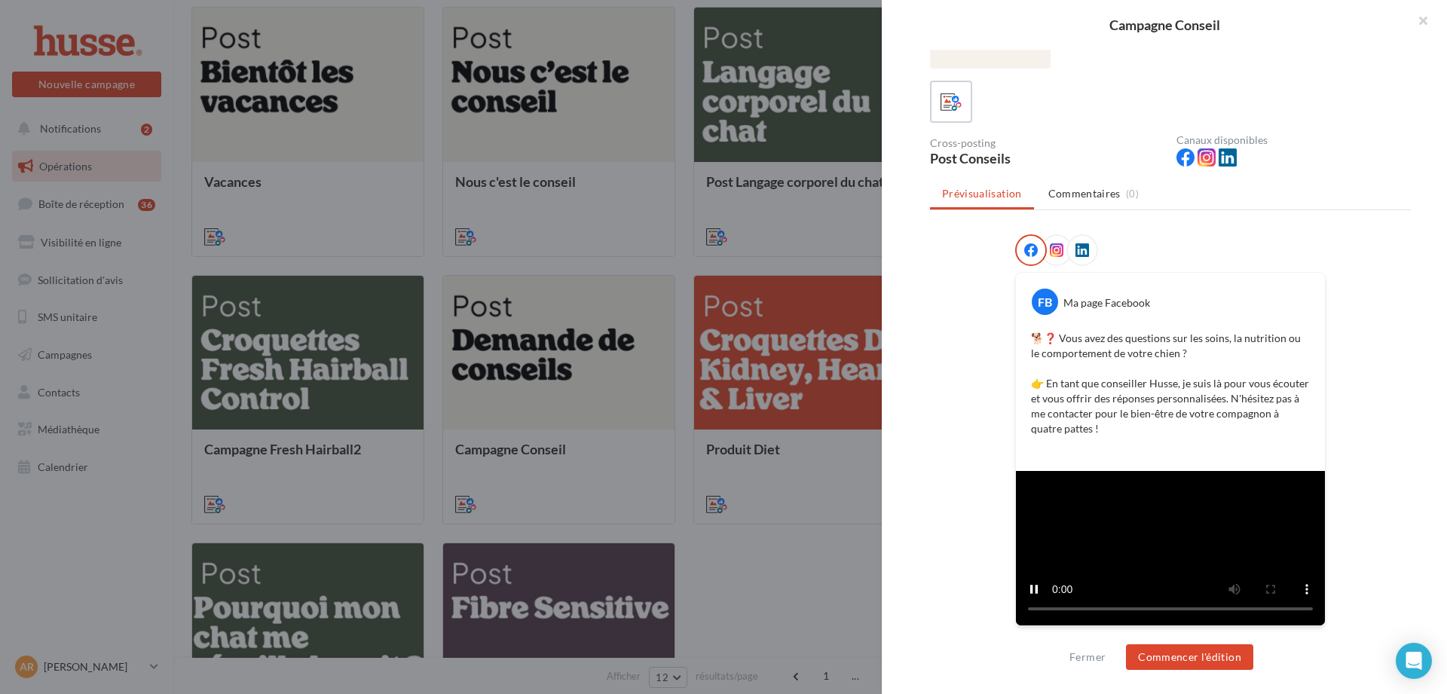
scroll to position [201, 0]
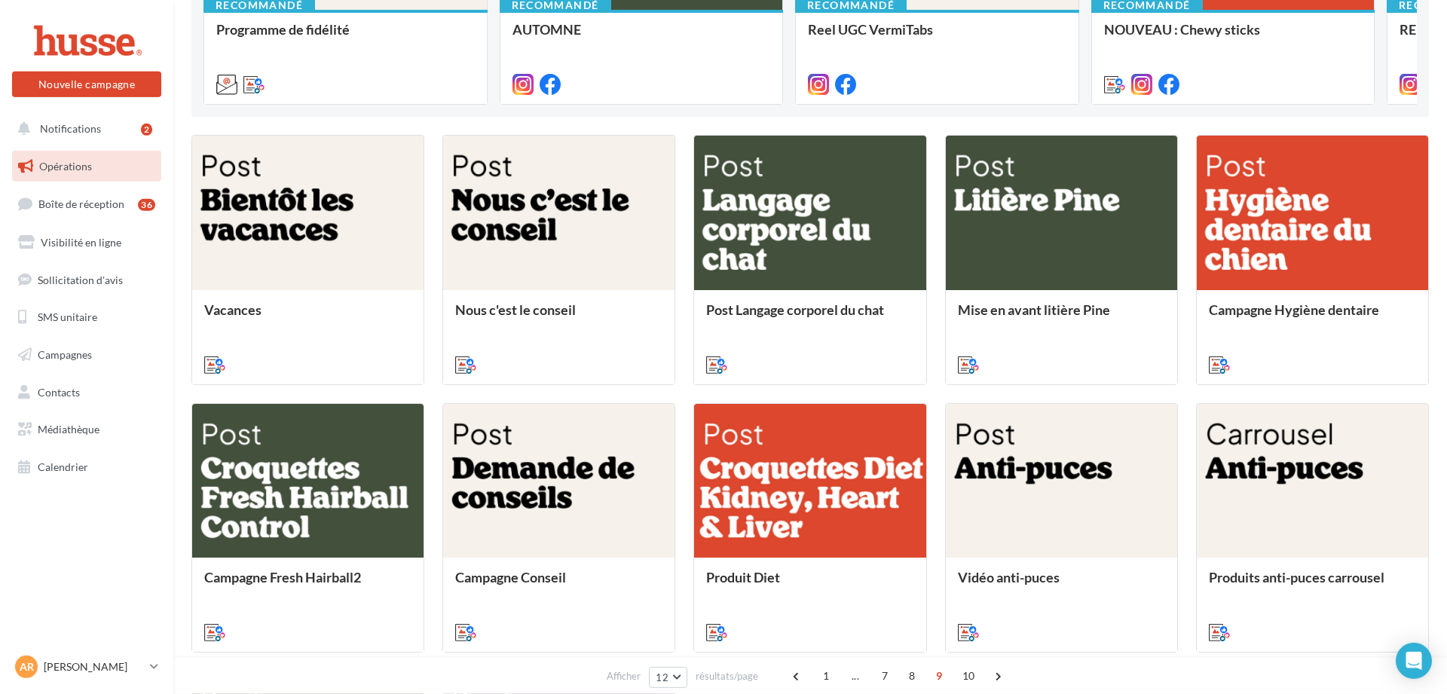
scroll to position [351, 0]
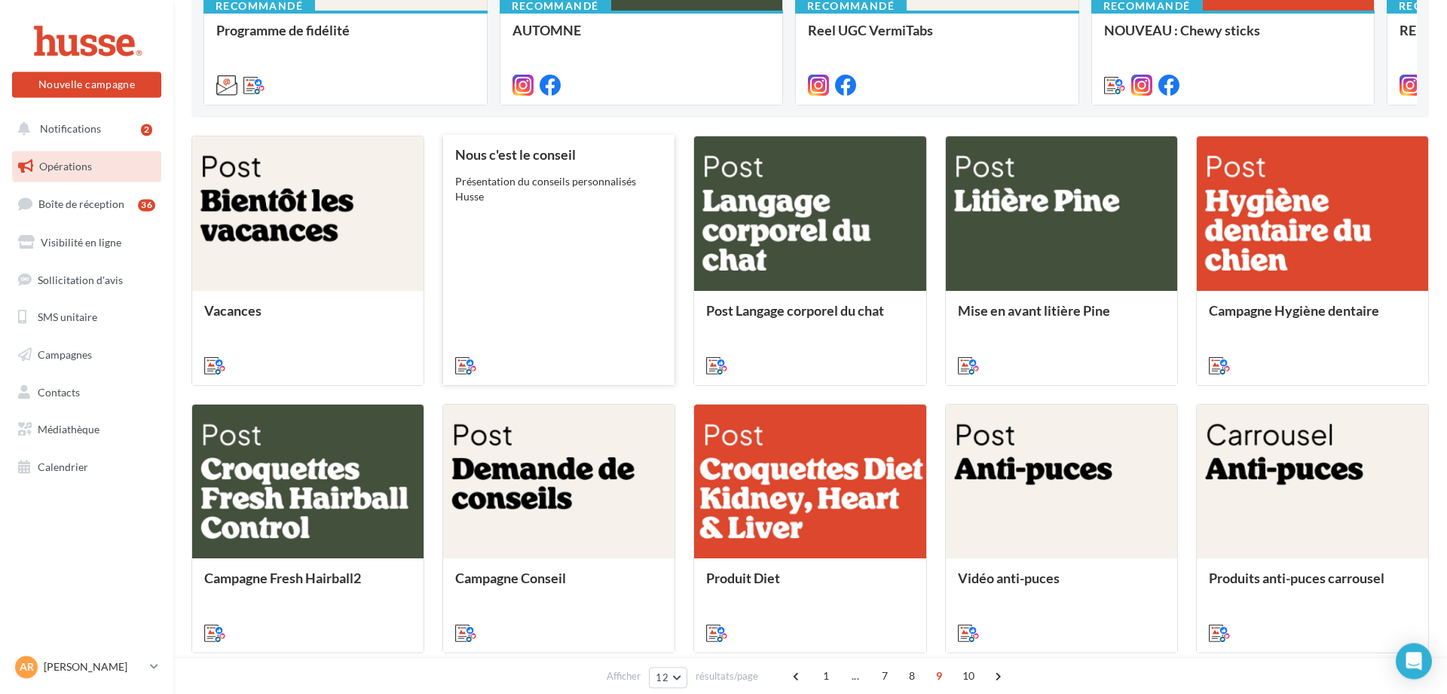
click at [569, 230] on div "Nous c'est le conseil Présentation du conseils personnalisés Husse" at bounding box center [558, 259] width 207 height 224
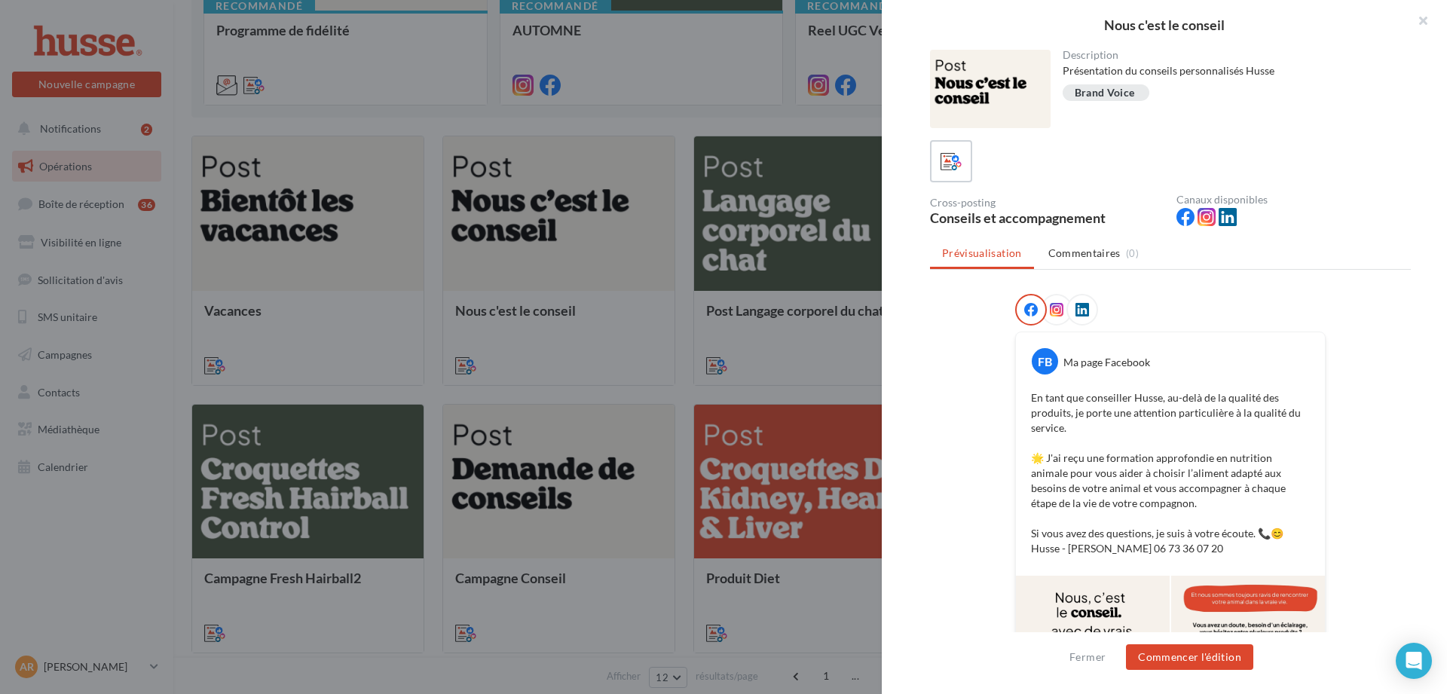
scroll to position [104, 0]
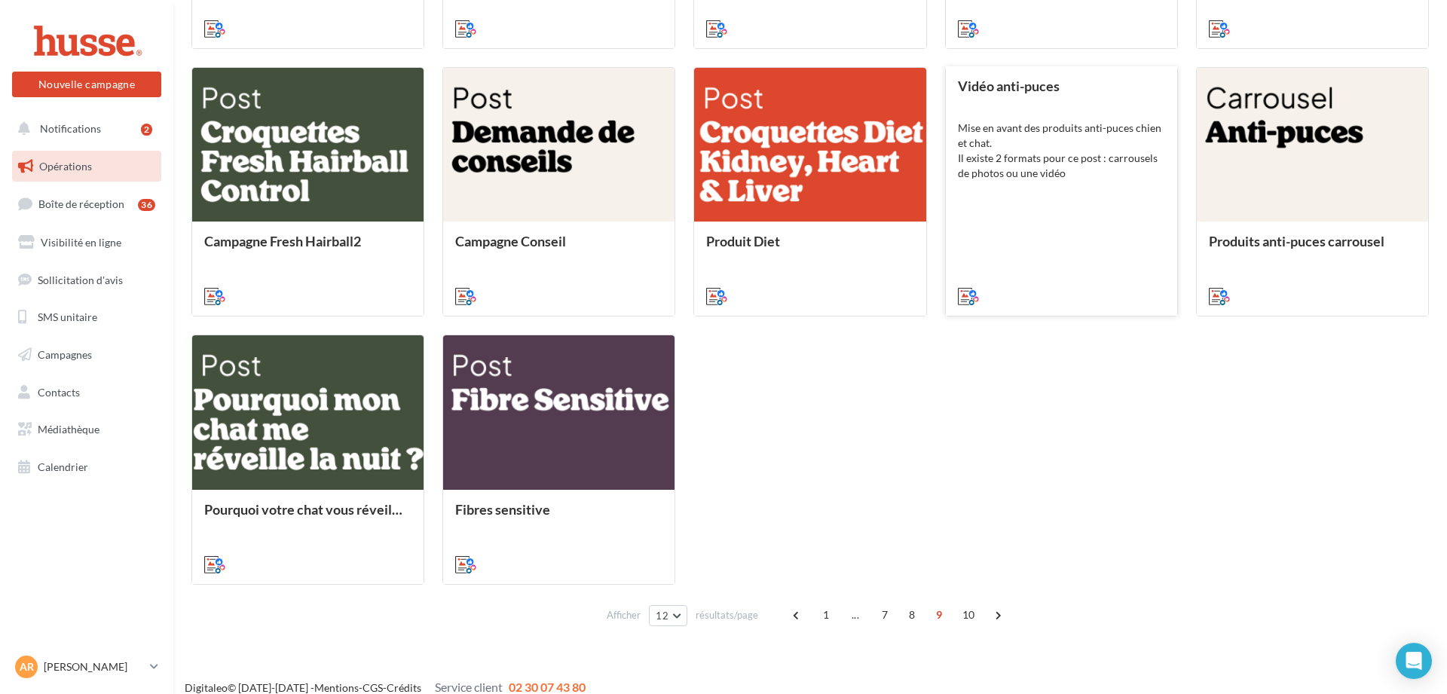
scroll to position [704, 0]
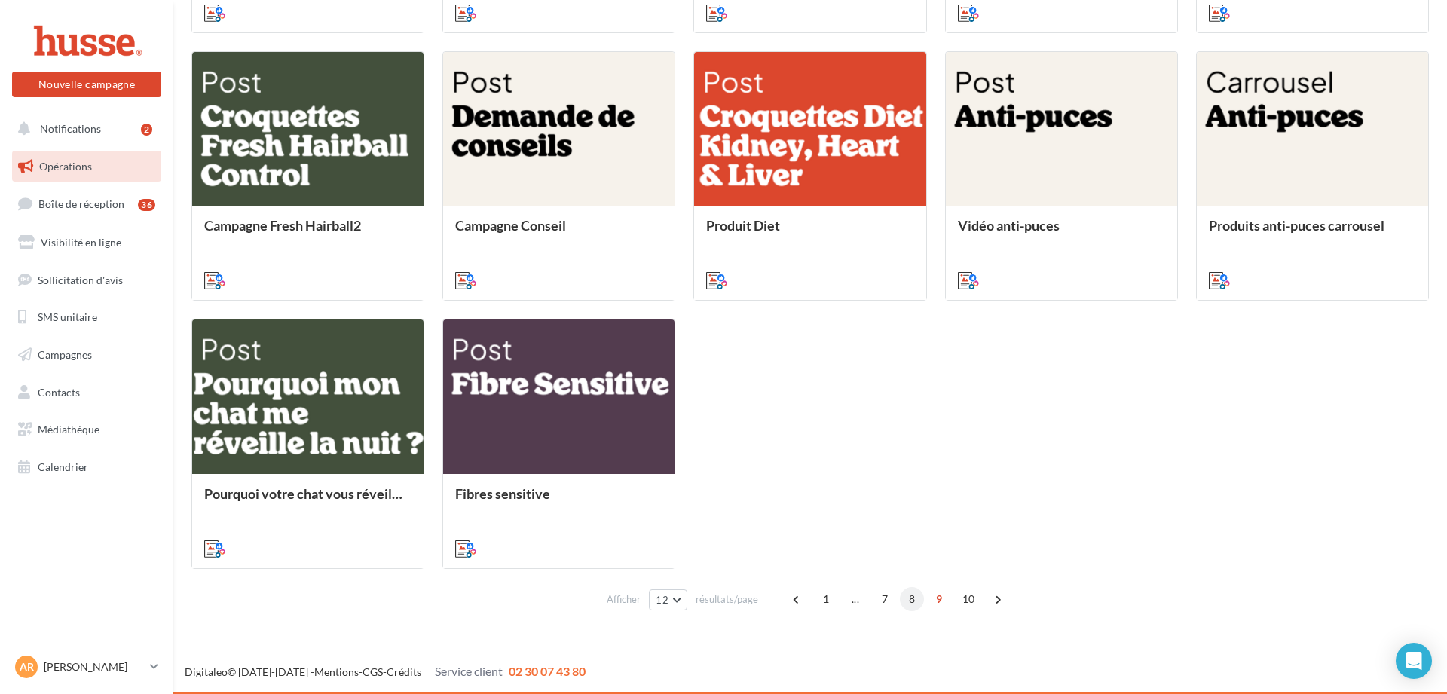
click at [912, 596] on span "8" at bounding box center [912, 599] width 24 height 24
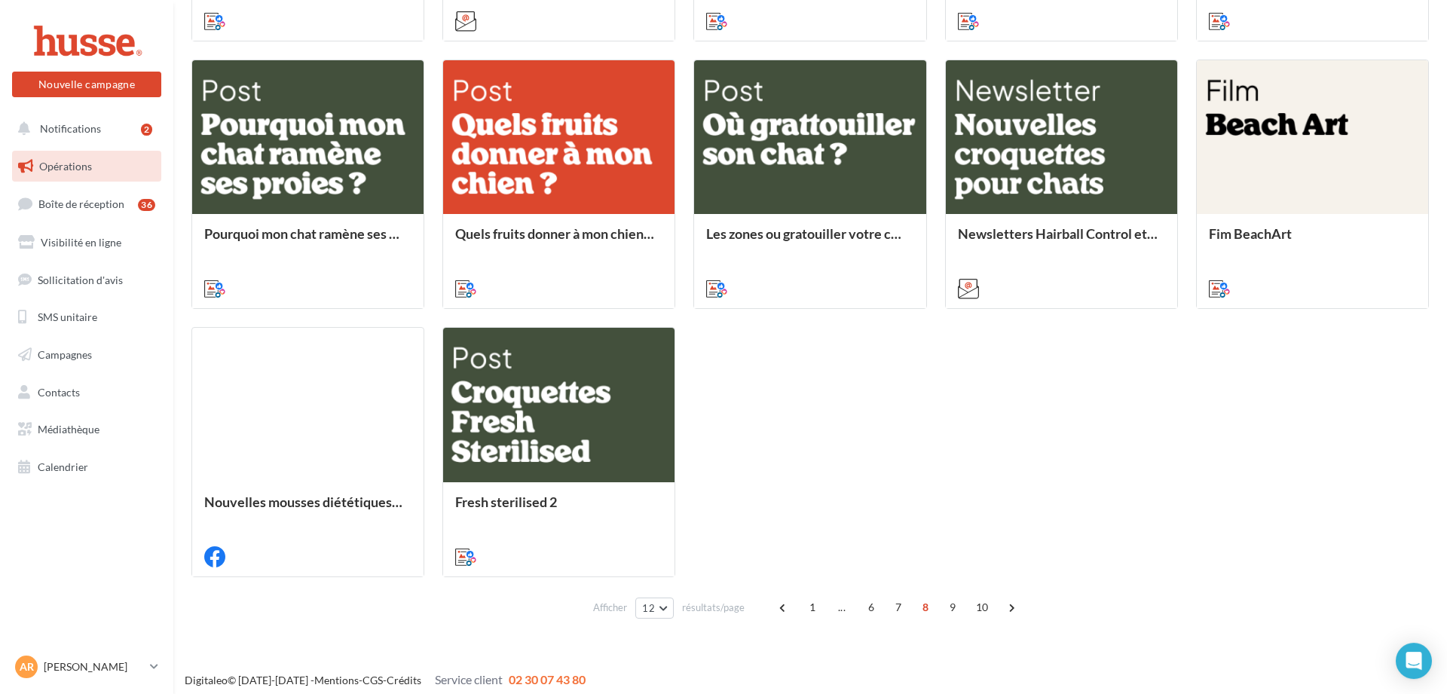
scroll to position [697, 0]
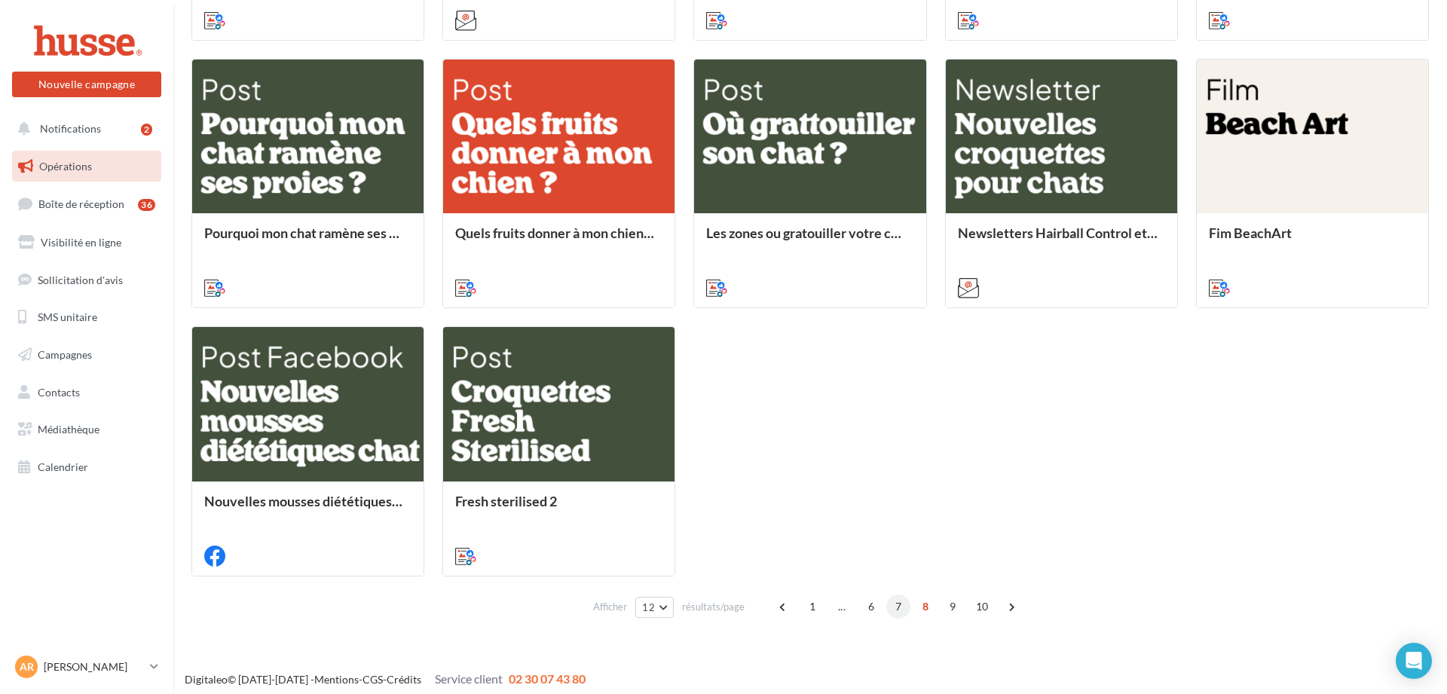
click at [899, 602] on span "7" at bounding box center [899, 607] width 24 height 24
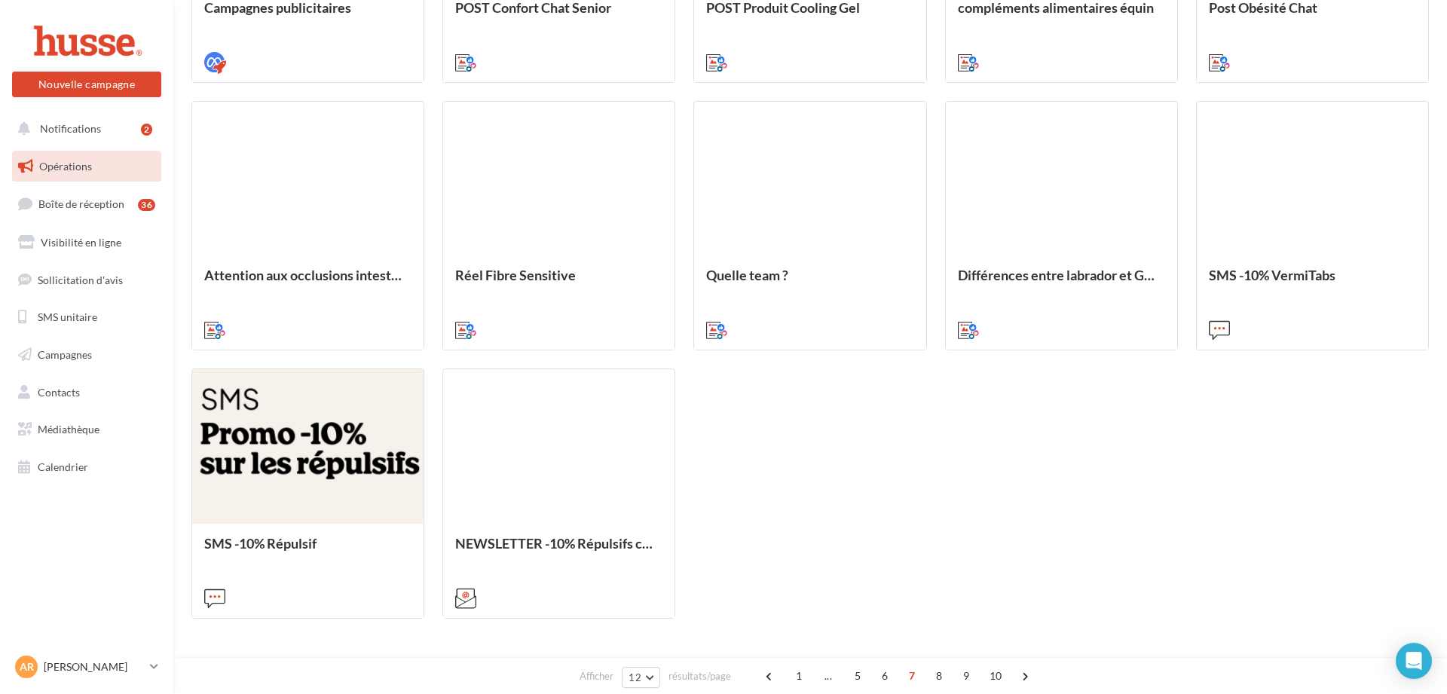
scroll to position [659, 0]
